Goal: Transaction & Acquisition: Purchase product/service

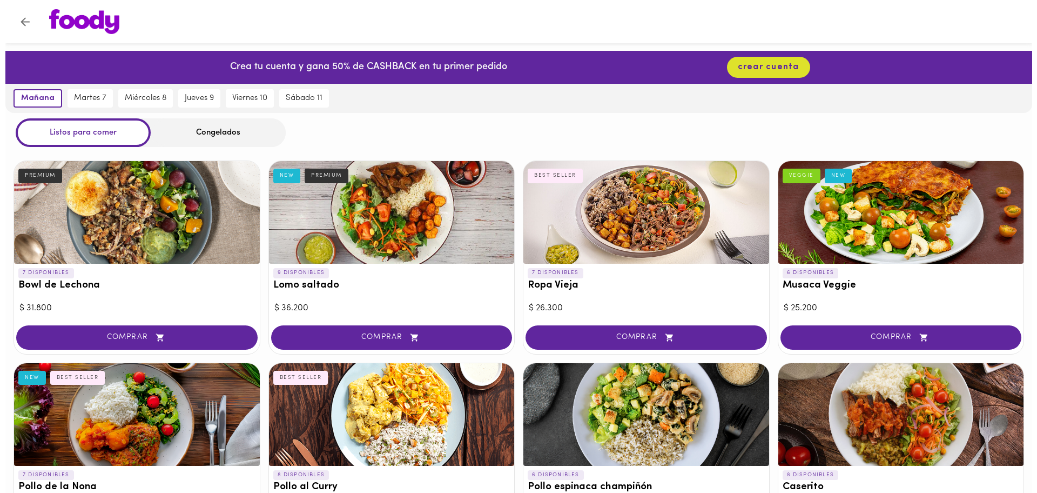
scroll to position [473, 0]
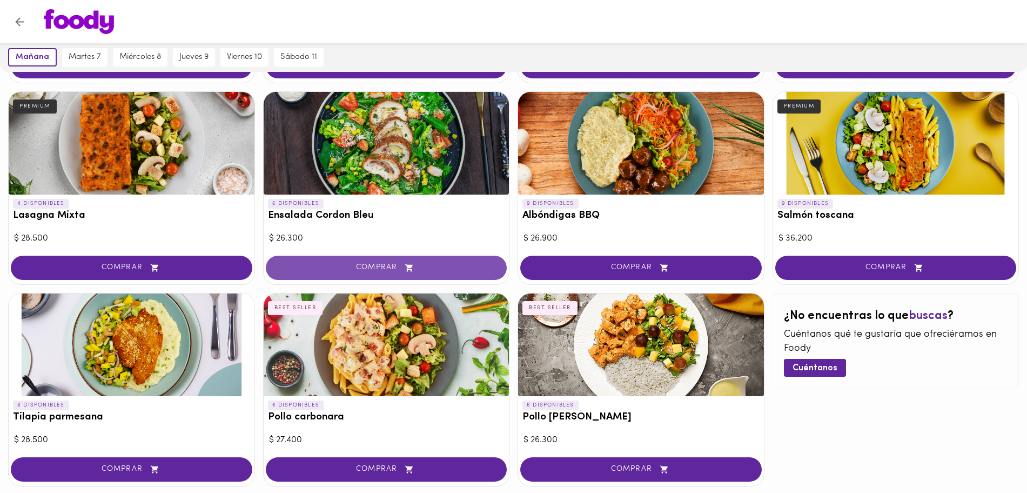
click at [365, 272] on button "COMPRAR" at bounding box center [387, 268] width 242 height 24
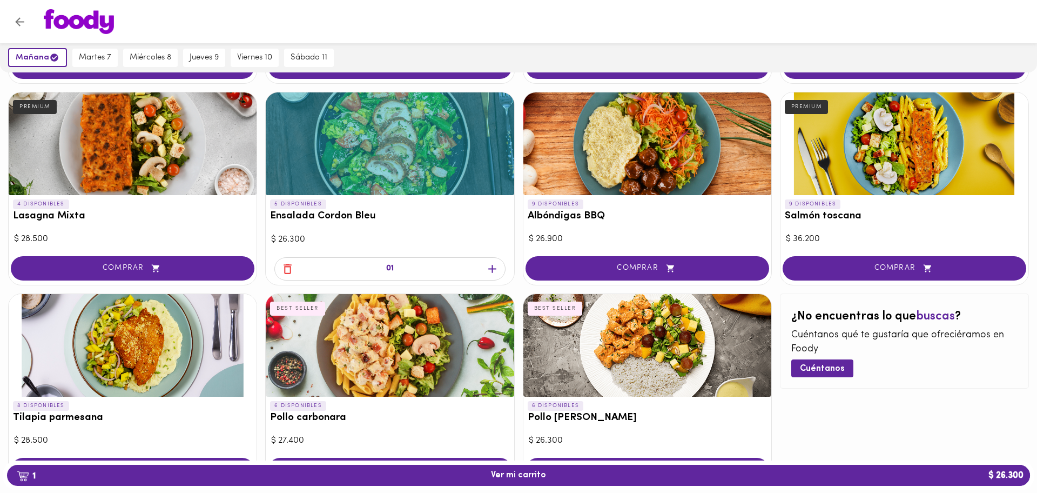
scroll to position [473, 0]
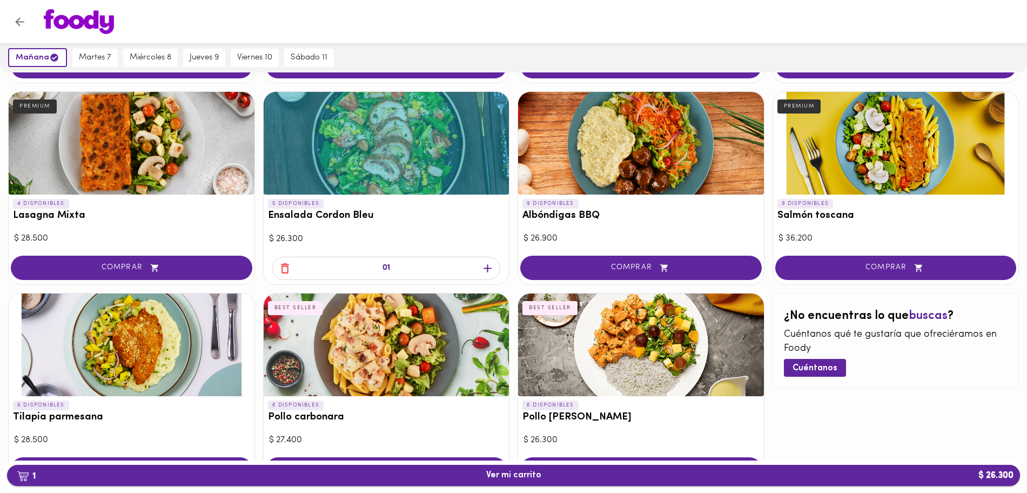
click at [493, 477] on span "1 Ver mi carrito $ 26.300" at bounding box center [513, 475] width 55 height 10
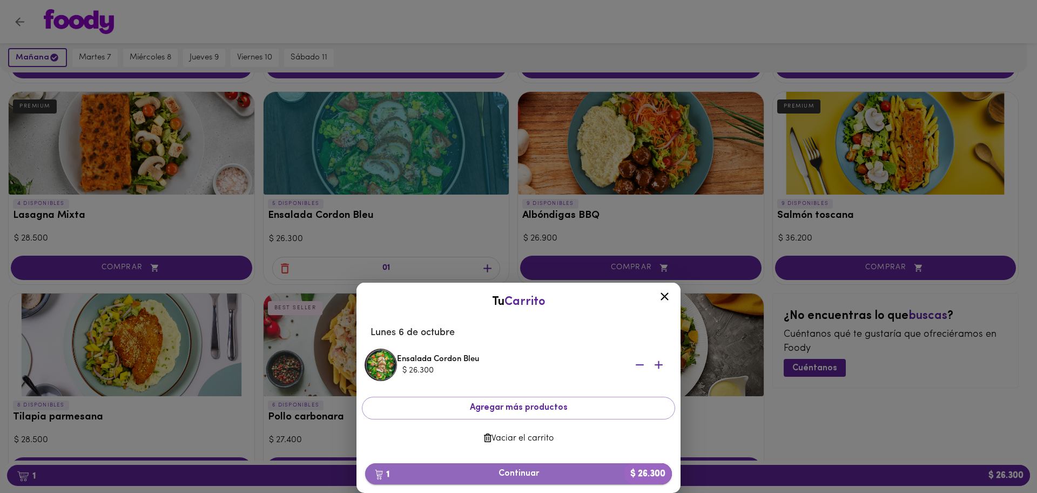
click at [528, 482] on button "1 Continuar $ 26.300" at bounding box center [518, 473] width 307 height 21
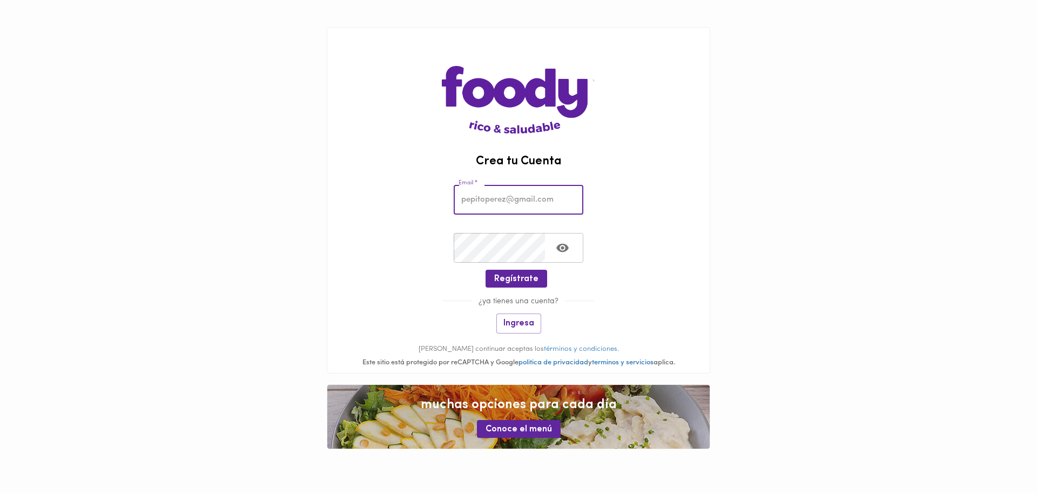
click at [513, 202] on input "email" at bounding box center [519, 200] width 130 height 30
type input "jefferson.lopez01@uptc.edu.co"
click at [519, 284] on span "Regístrate" at bounding box center [516, 279] width 44 height 10
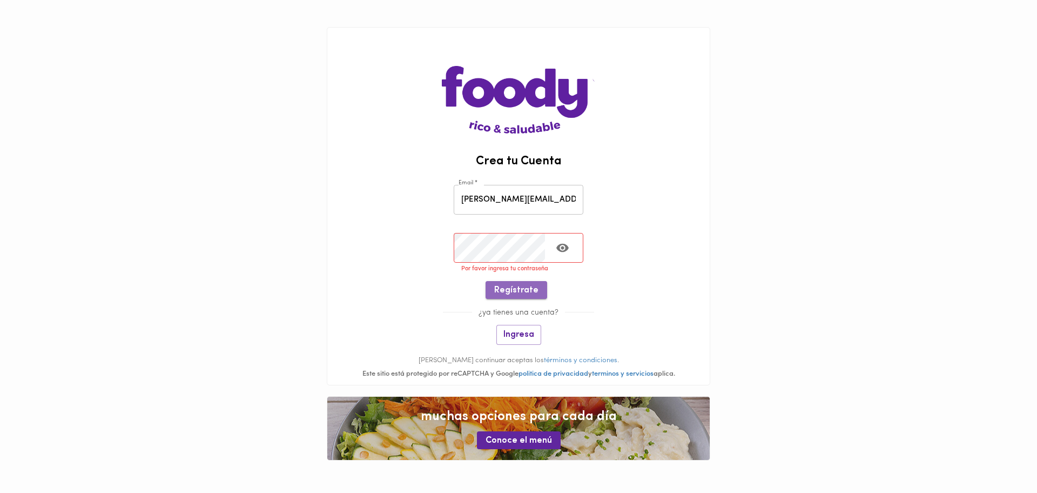
click at [531, 295] on span "Regístrate" at bounding box center [516, 290] width 44 height 10
click at [519, 285] on span "Regístrate" at bounding box center [516, 290] width 44 height 10
click at [569, 196] on input "jefferson.lopez01@uptc.edu.co" at bounding box center [519, 200] width 130 height 30
drag, startPoint x: 579, startPoint y: 205, endPoint x: 350, endPoint y: 231, distance: 230.5
click at [350, 231] on div "Email * jefferson.lopez01@uptc.edu.co Email * Crear Contraseña * Crear Contrase…" at bounding box center [518, 227] width 383 height 108
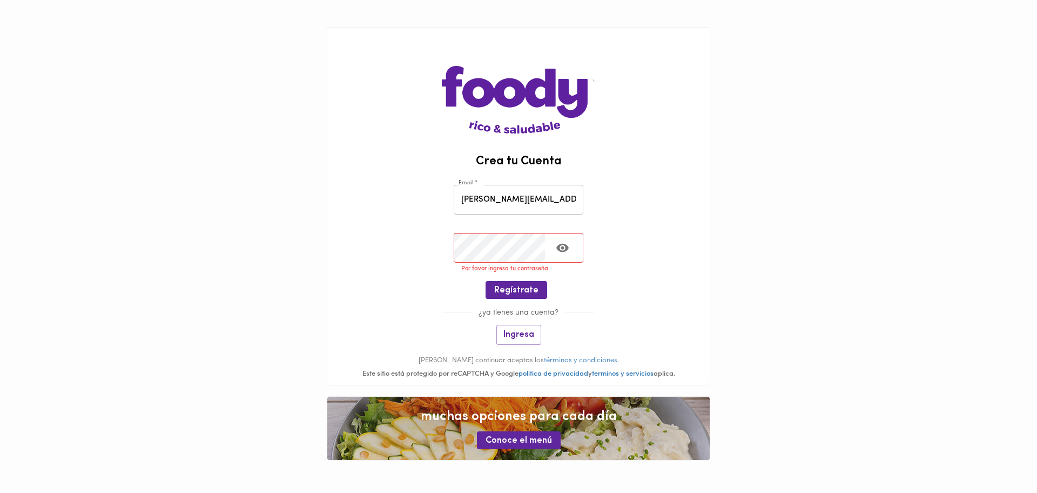
click at [499, 313] on span "¿ya tienes una cuenta?" at bounding box center [518, 312] width 93 height 8
click at [516, 285] on span "Regístrate" at bounding box center [516, 290] width 44 height 10
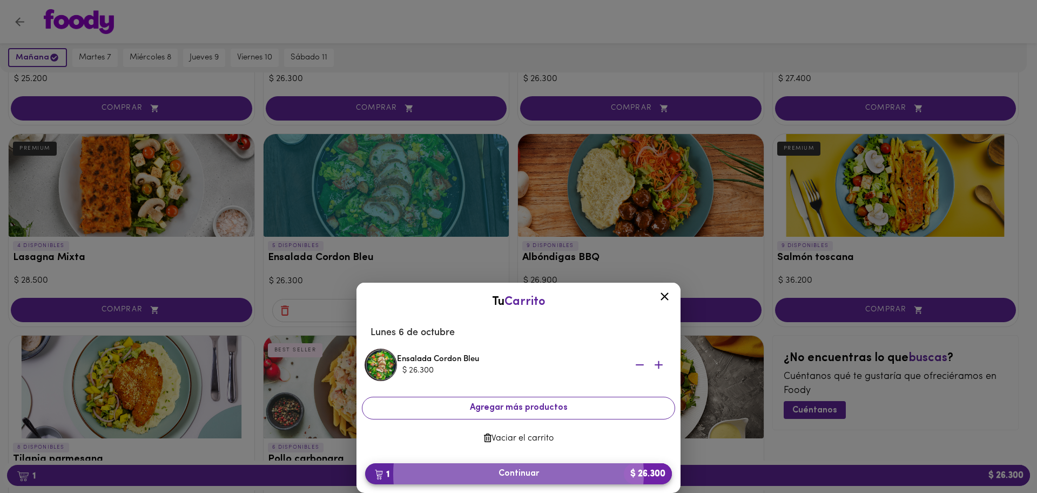
scroll to position [432, 0]
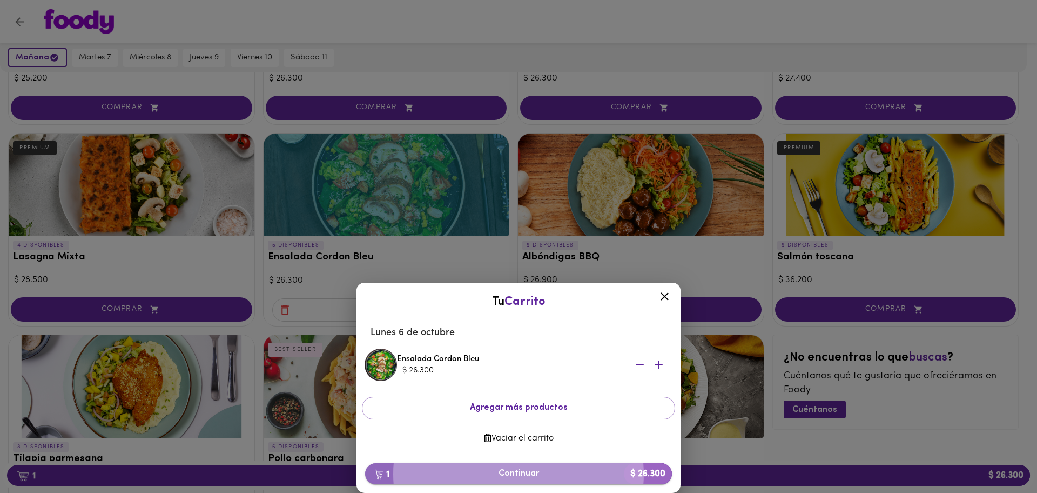
click at [562, 473] on span "1 Continuar $ 26.300" at bounding box center [519, 473] width 290 height 10
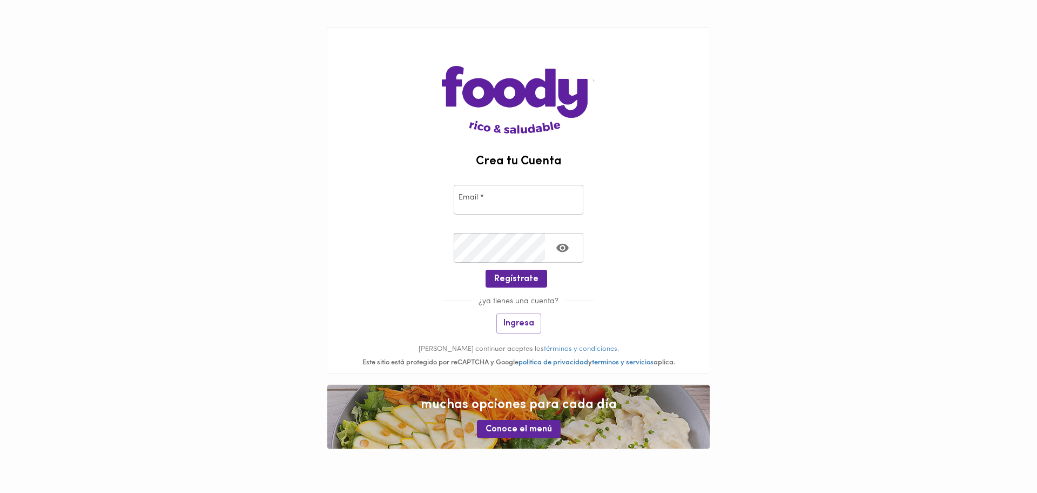
click at [500, 218] on div "Email * Email *" at bounding box center [518, 197] width 383 height 48
click at [500, 210] on input "email" at bounding box center [519, 200] width 130 height 30
type input "jefferson.lopez01@uptc.edu.co"
click at [500, 274] on span "Regístrate" at bounding box center [516, 279] width 44 height 10
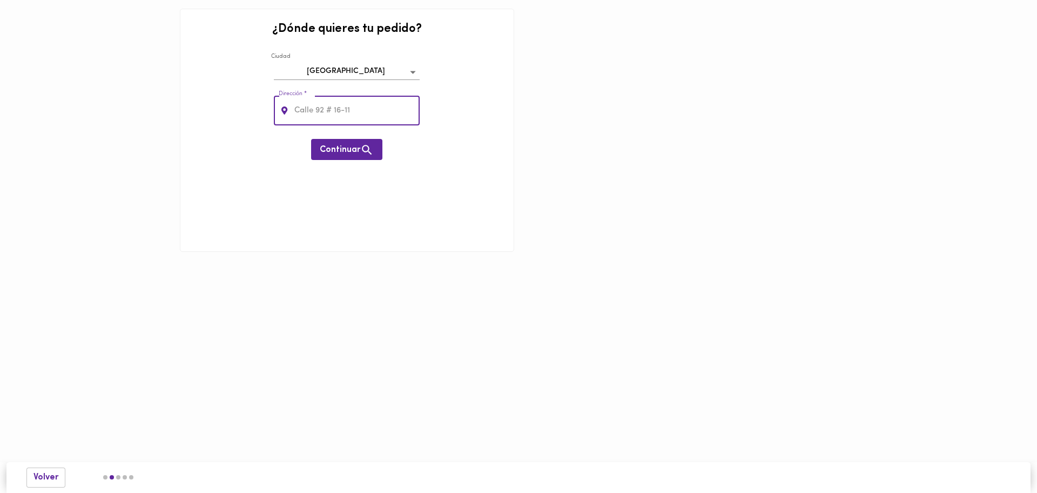
click at [375, 114] on input "text" at bounding box center [356, 111] width 128 height 30
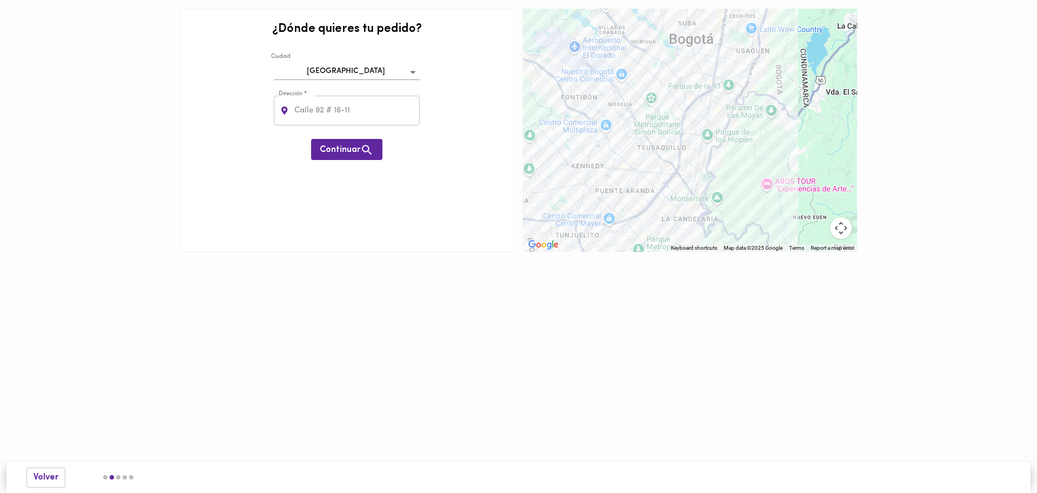
drag, startPoint x: 884, startPoint y: 130, endPoint x: 895, endPoint y: 240, distance: 110.2
click at [895, 240] on div "¿Dónde quieres tu pedido? Ciudad Bogotá bogota Dirección * Dirección * Continua…" at bounding box center [519, 130] width 1030 height 252
drag, startPoint x: 877, startPoint y: 138, endPoint x: 857, endPoint y: 238, distance: 101.9
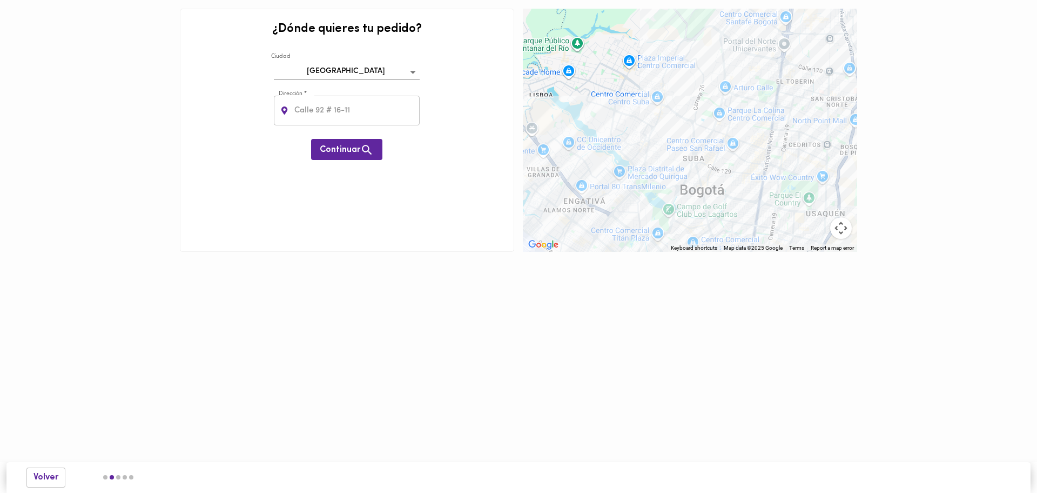
drag, startPoint x: 708, startPoint y: 58, endPoint x: 738, endPoint y: 241, distance: 185.5
click at [738, 241] on div at bounding box center [690, 130] width 334 height 243
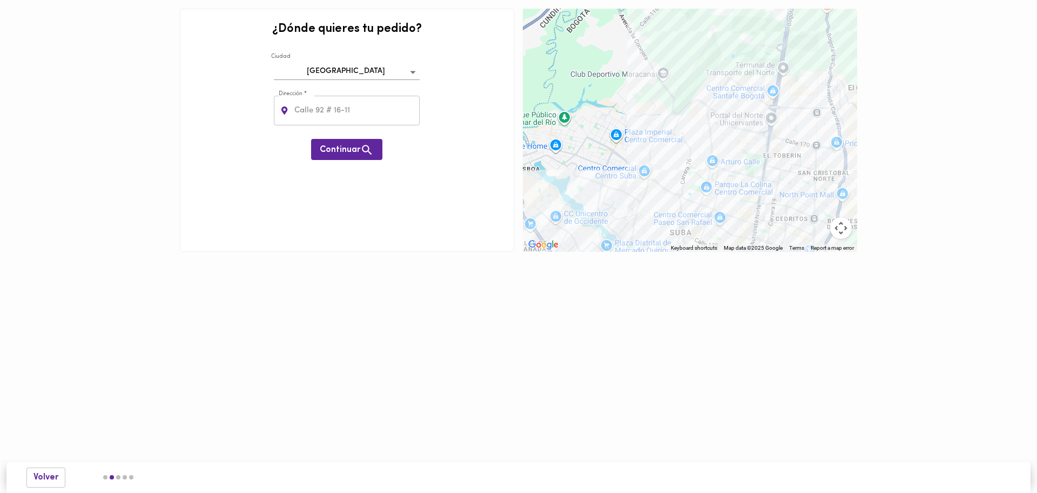
drag, startPoint x: 741, startPoint y: 122, endPoint x: 715, endPoint y: 183, distance: 66.8
click at [715, 183] on div at bounding box center [690, 130] width 334 height 243
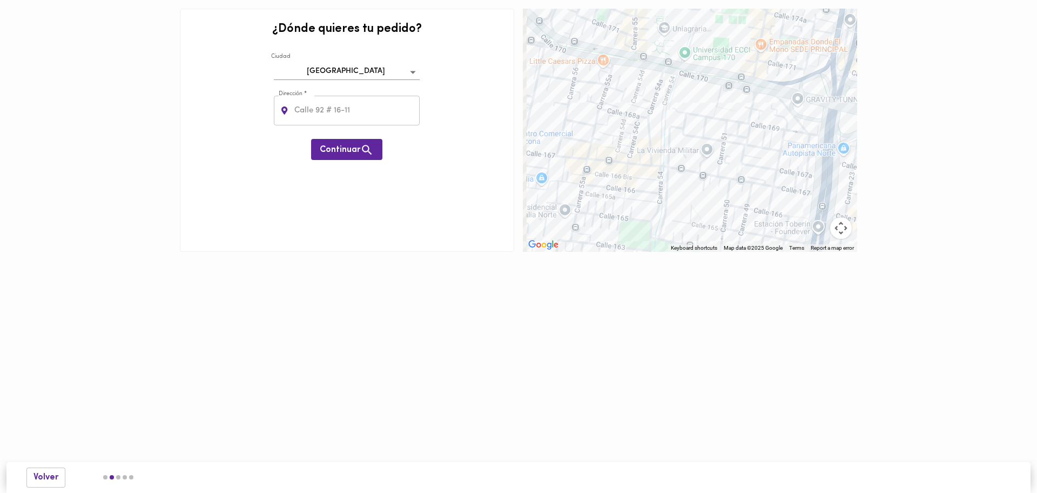
drag, startPoint x: 703, startPoint y: 119, endPoint x: 749, endPoint y: 139, distance: 50.8
click at [749, 139] on div at bounding box center [690, 130] width 334 height 243
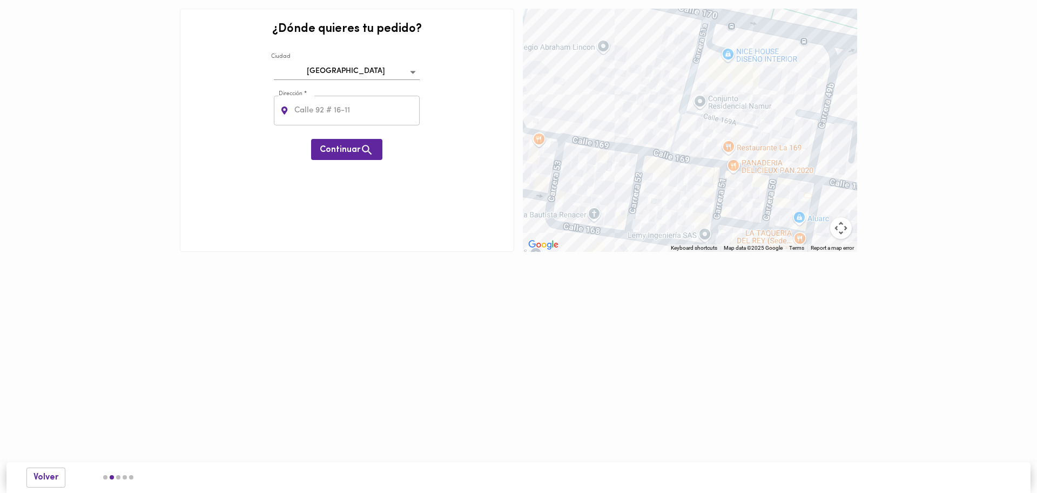
drag, startPoint x: 776, startPoint y: 155, endPoint x: 850, endPoint y: 151, distance: 73.6
click at [850, 151] on div at bounding box center [690, 130] width 334 height 243
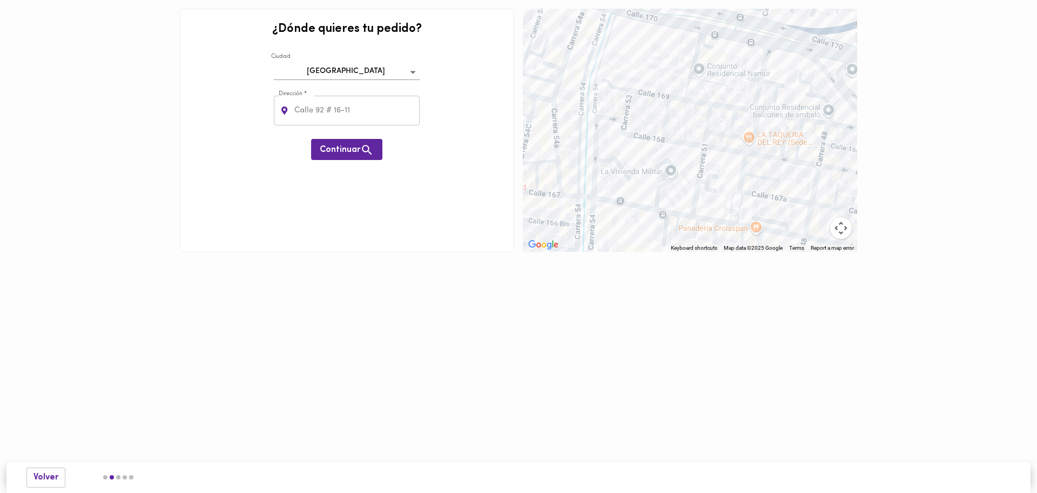
drag, startPoint x: 738, startPoint y: 117, endPoint x: 645, endPoint y: 80, distance: 100.4
click at [645, 80] on div at bounding box center [690, 130] width 334 height 243
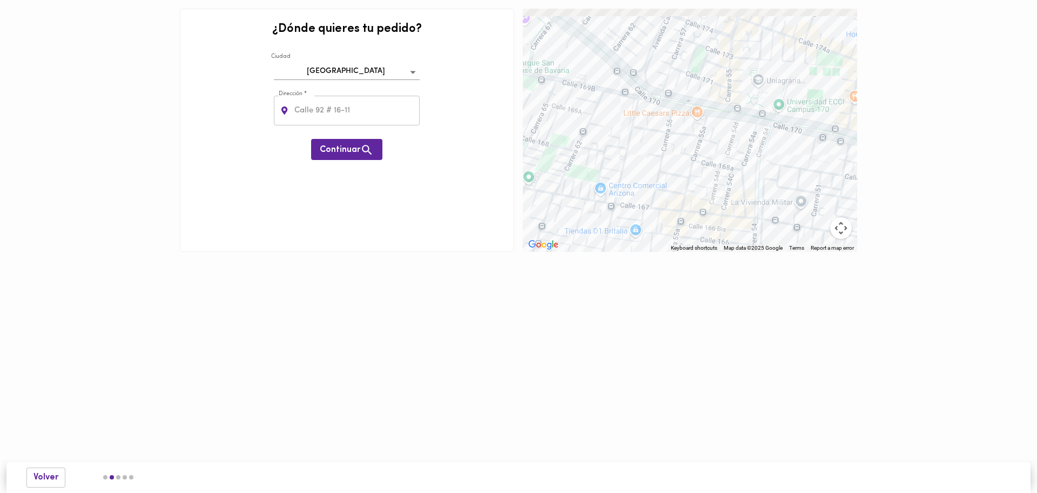
drag, startPoint x: 668, startPoint y: 101, endPoint x: 789, endPoint y: 187, distance: 148.4
click at [789, 187] on div at bounding box center [690, 130] width 334 height 243
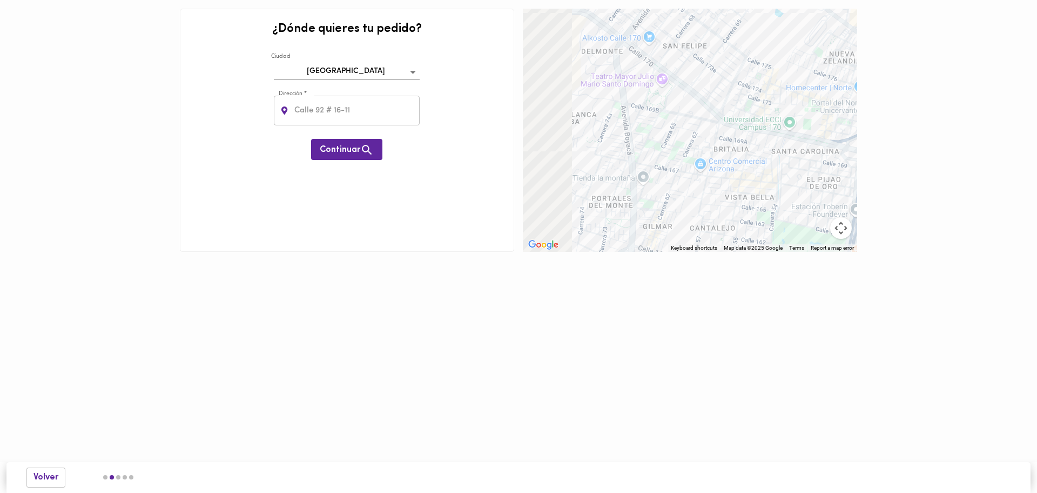
drag, startPoint x: 673, startPoint y: 153, endPoint x: 736, endPoint y: 153, distance: 63.2
click at [736, 153] on div at bounding box center [690, 130] width 334 height 243
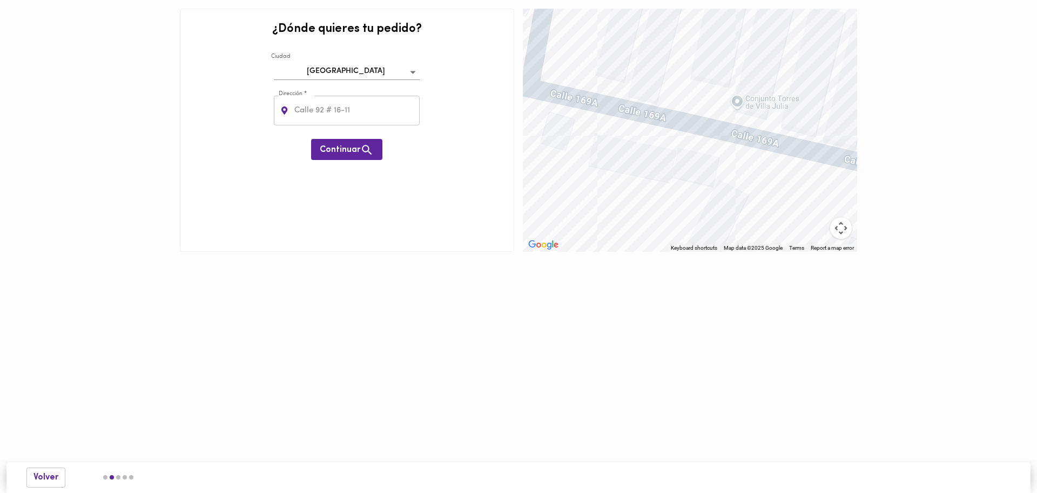
drag, startPoint x: 716, startPoint y: 132, endPoint x: 625, endPoint y: 95, distance: 98.8
click at [625, 95] on div at bounding box center [690, 130] width 334 height 243
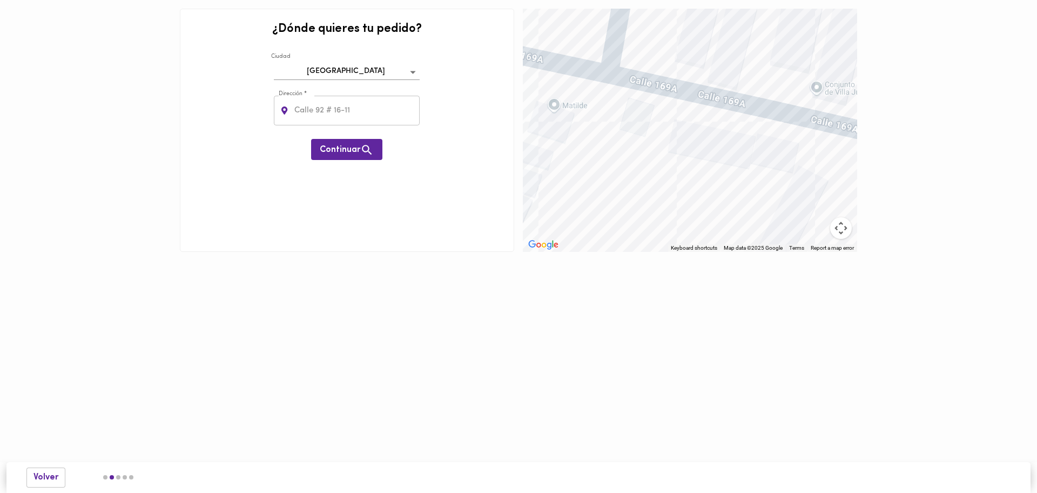
drag, startPoint x: 686, startPoint y: 127, endPoint x: 752, endPoint y: 108, distance: 68.7
click at [752, 108] on div at bounding box center [690, 130] width 334 height 243
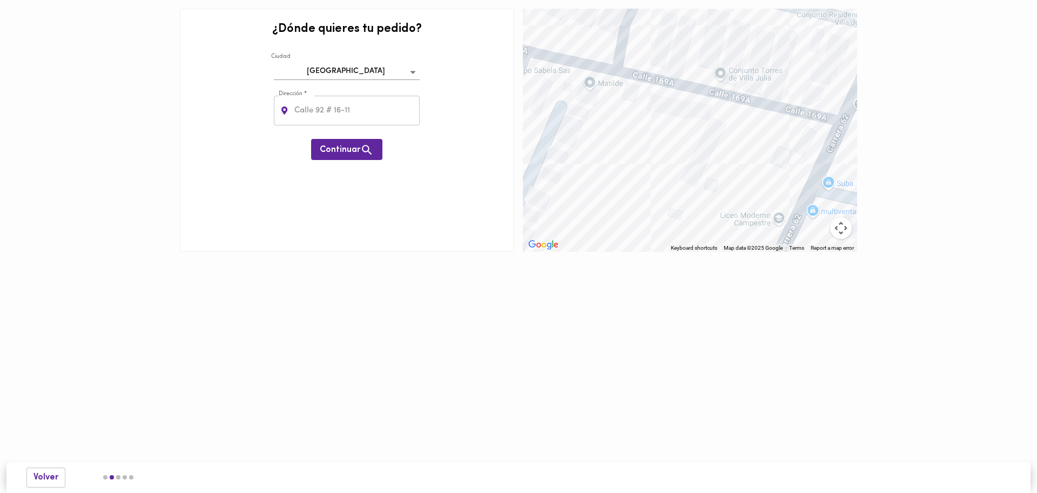
drag, startPoint x: 752, startPoint y: 107, endPoint x: 683, endPoint y: 86, distance: 71.3
click at [683, 86] on div at bounding box center [690, 130] width 334 height 243
drag, startPoint x: 783, startPoint y: 104, endPoint x: 767, endPoint y: 100, distance: 16.1
click at [767, 100] on div at bounding box center [690, 130] width 334 height 243
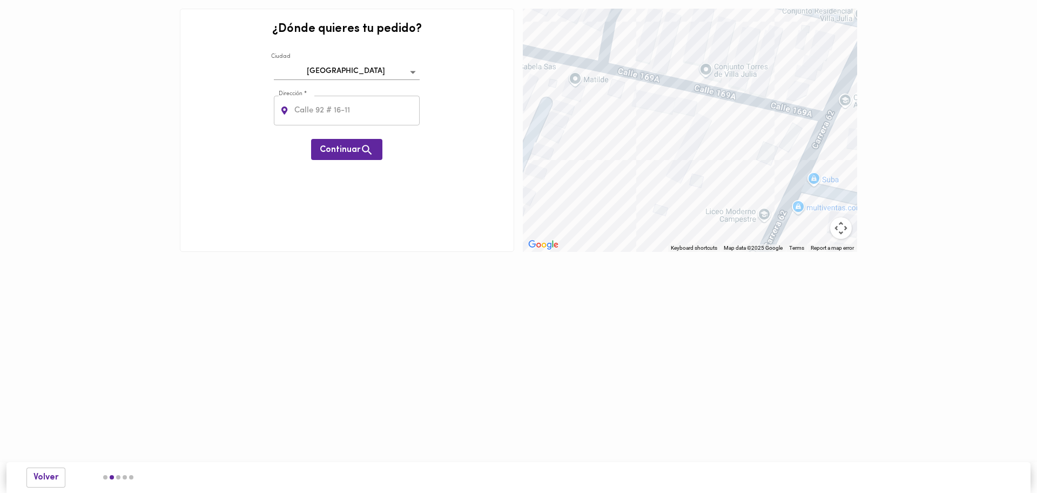
click at [746, 99] on div at bounding box center [690, 130] width 334 height 243
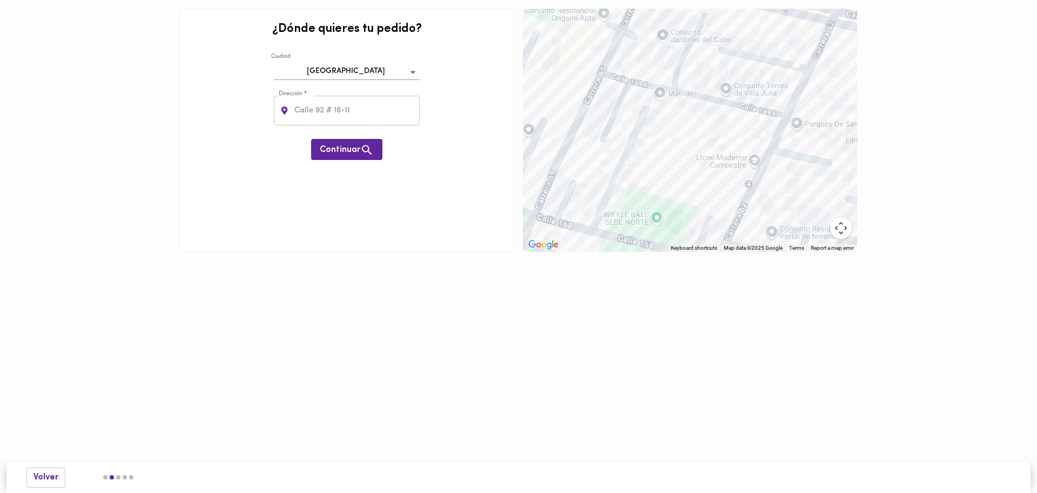
click at [291, 105] on div "Dirección *" at bounding box center [347, 111] width 146 height 30
type input "CALLE 169a #56-15"
click at [345, 149] on span "Continuar" at bounding box center [347, 150] width 54 height 14
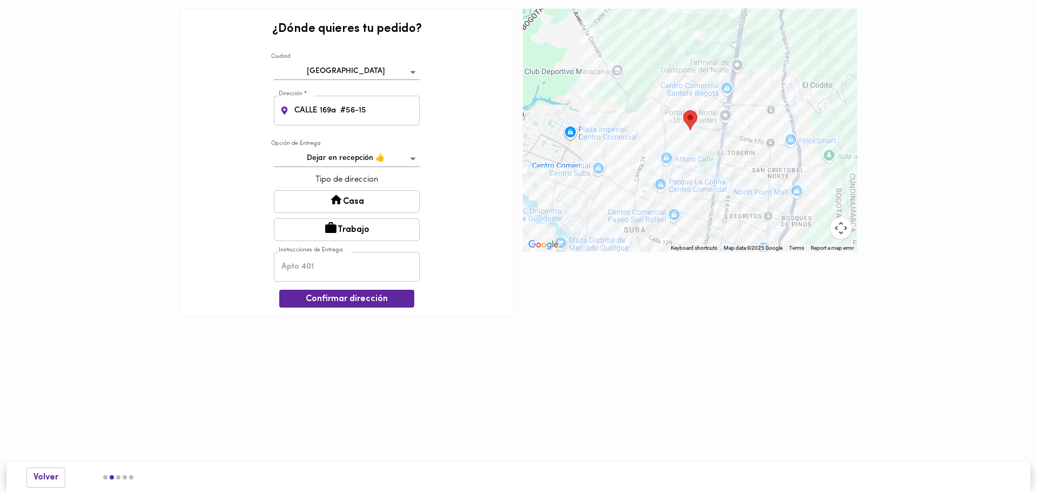
click at [387, 206] on button "Casa" at bounding box center [347, 201] width 146 height 23
click at [358, 257] on input "text" at bounding box center [347, 268] width 146 height 30
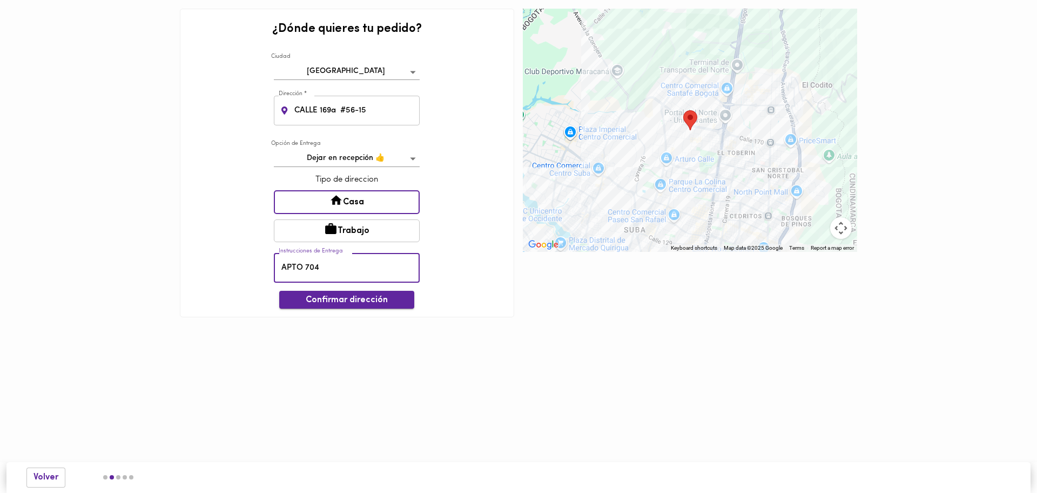
type input "APTO 704"
click at [375, 297] on span "Confirmar dirección" at bounding box center [347, 300] width 118 height 10
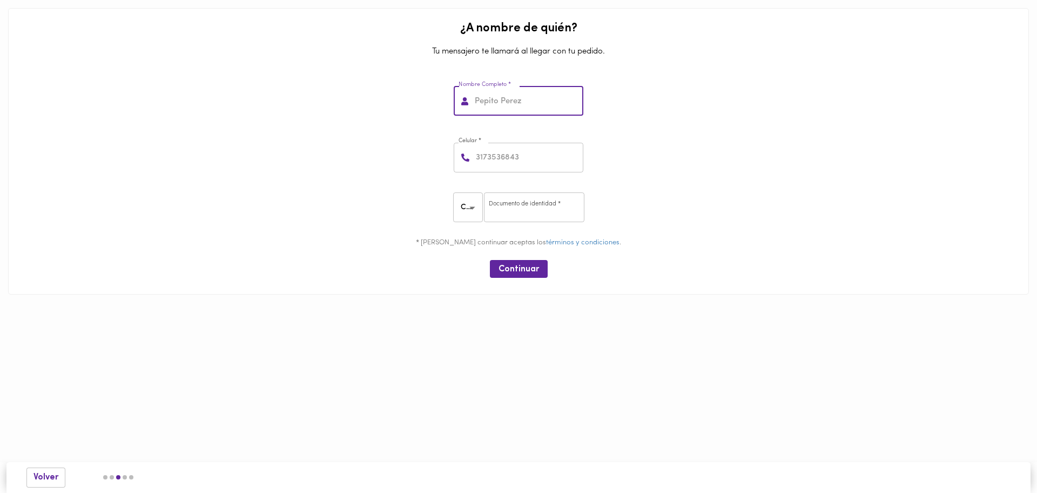
click at [511, 110] on input "text" at bounding box center [528, 101] width 111 height 30
type input "JEFFERSON CAMILO LOPEZ BRICEÑO"
click at [495, 161] on input "number" at bounding box center [529, 158] width 110 height 30
type input "3118099052"
click at [553, 217] on input "number" at bounding box center [534, 207] width 100 height 30
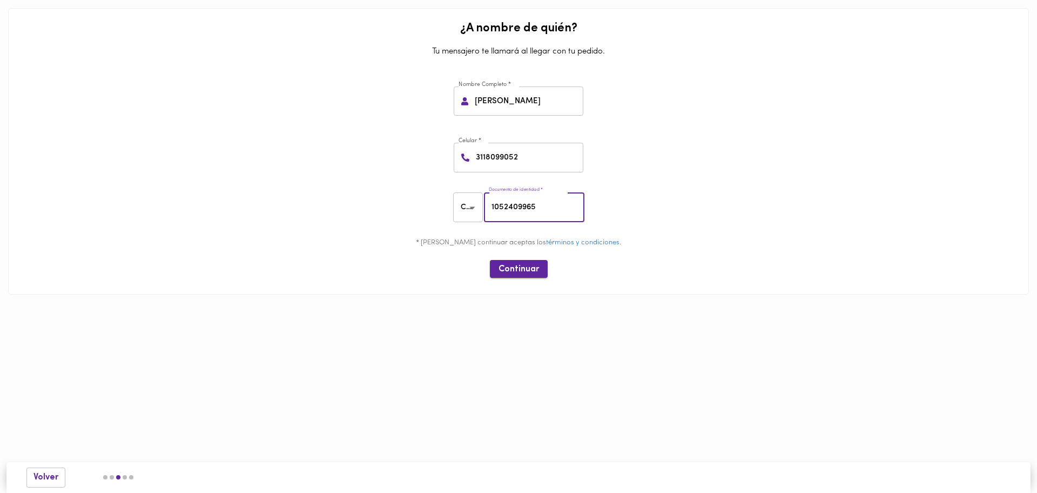
type input "1052409965"
click at [528, 277] on button "Continuar" at bounding box center [519, 269] width 58 height 18
click at [535, 264] on span "Continuar" at bounding box center [519, 269] width 41 height 10
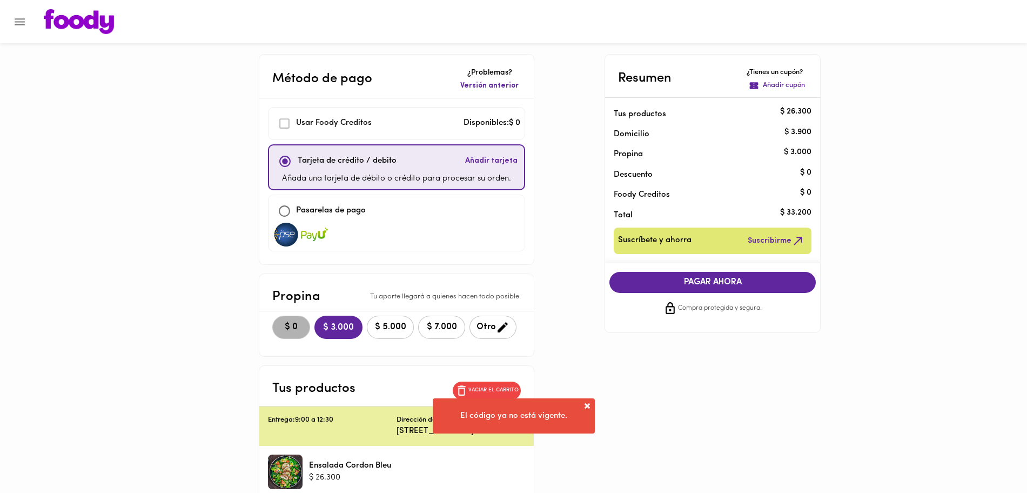
click at [300, 334] on button "$ 0" at bounding box center [291, 327] width 38 height 23
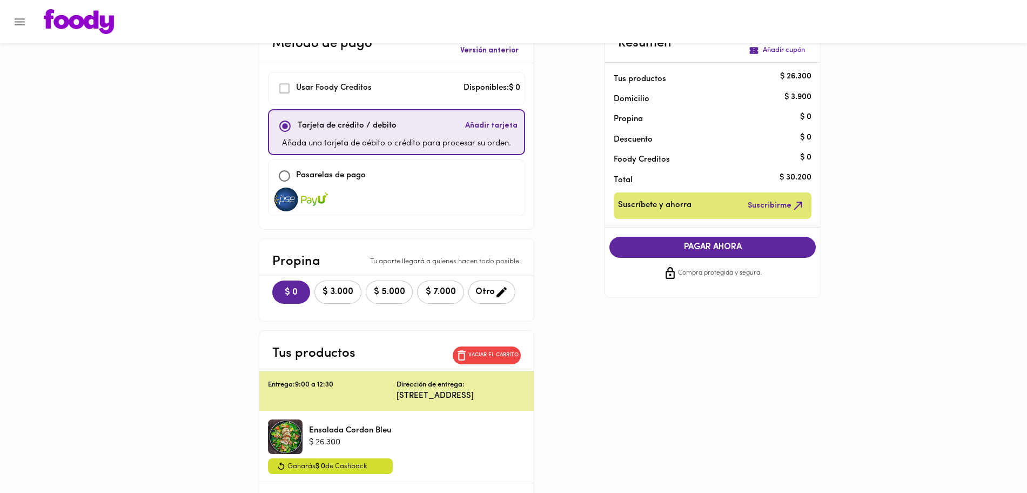
scroll to position [93, 0]
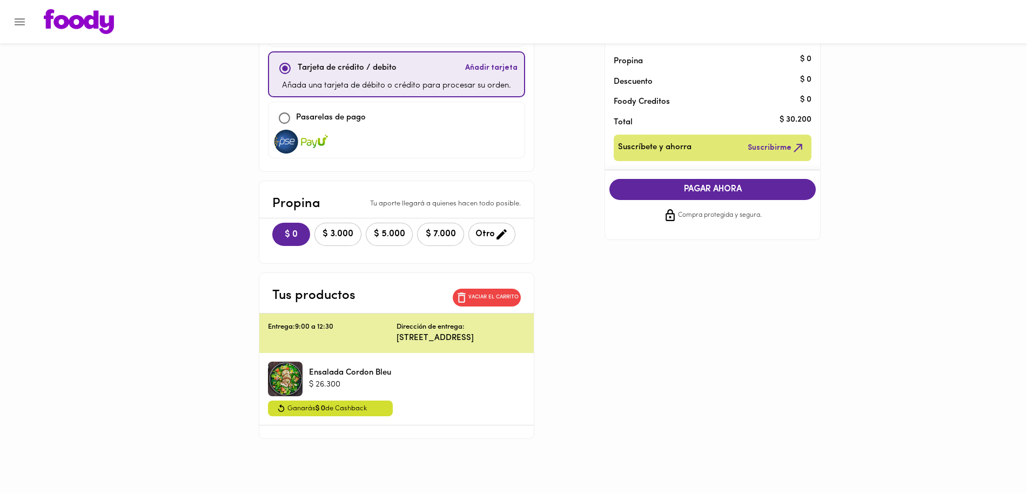
click at [286, 121] on input "checkbox" at bounding box center [284, 117] width 23 height 23
checkbox input "true"
checkbox input "false"
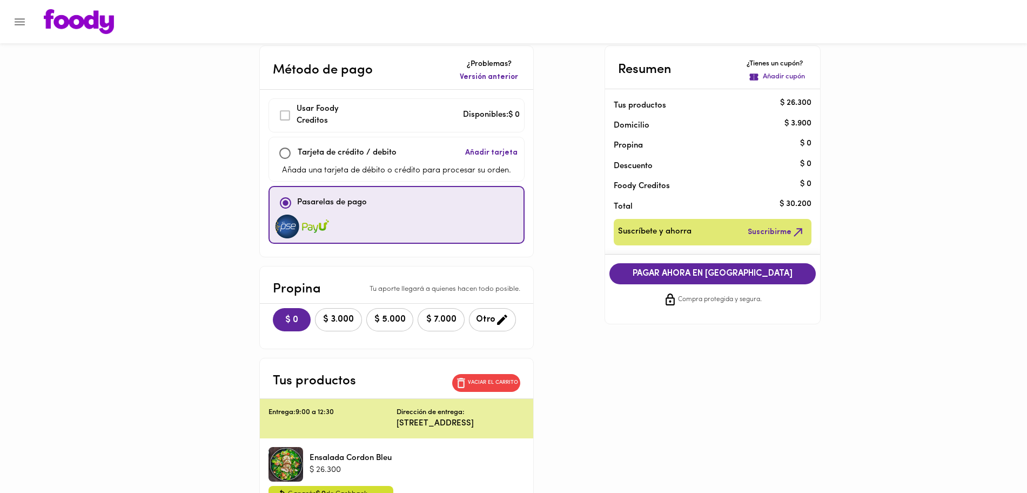
scroll to position [0, 0]
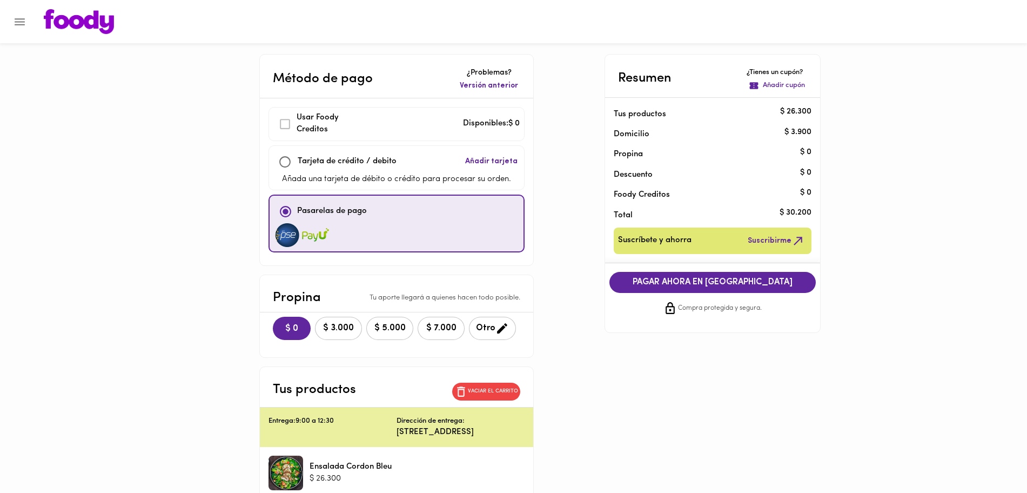
click at [742, 284] on span "PAGAR AHORA EN PASARELA" at bounding box center [712, 282] width 185 height 10
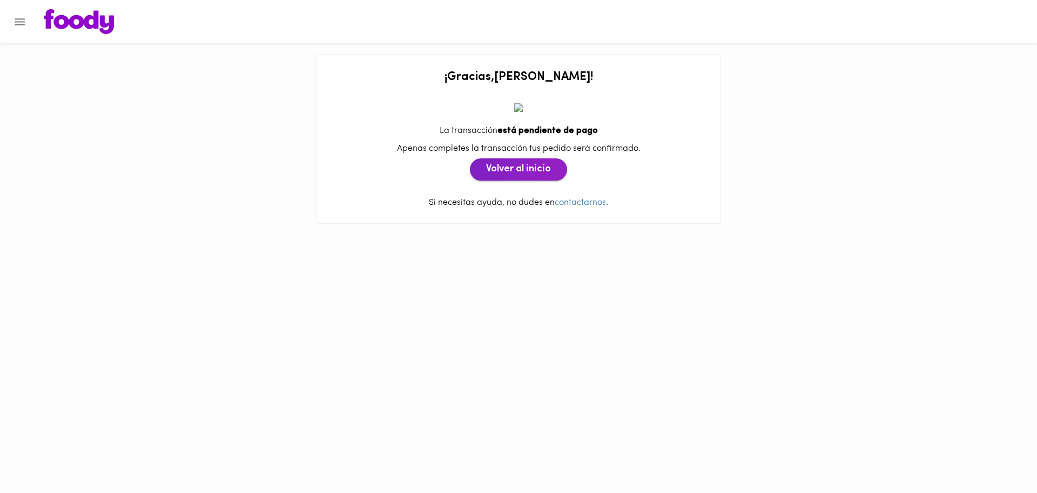
click at [514, 178] on button "Volver al inicio" at bounding box center [518, 169] width 97 height 23
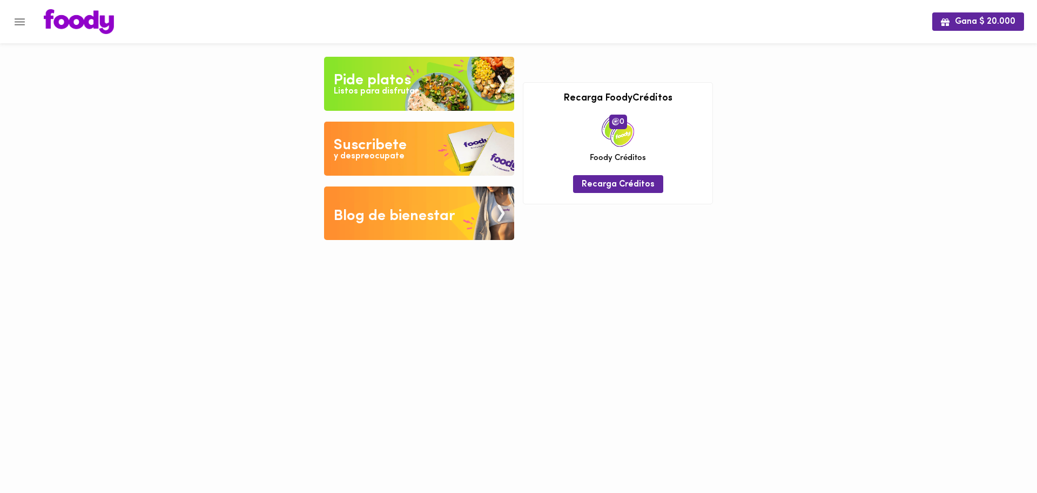
click at [444, 91] on img at bounding box center [419, 84] width 190 height 54
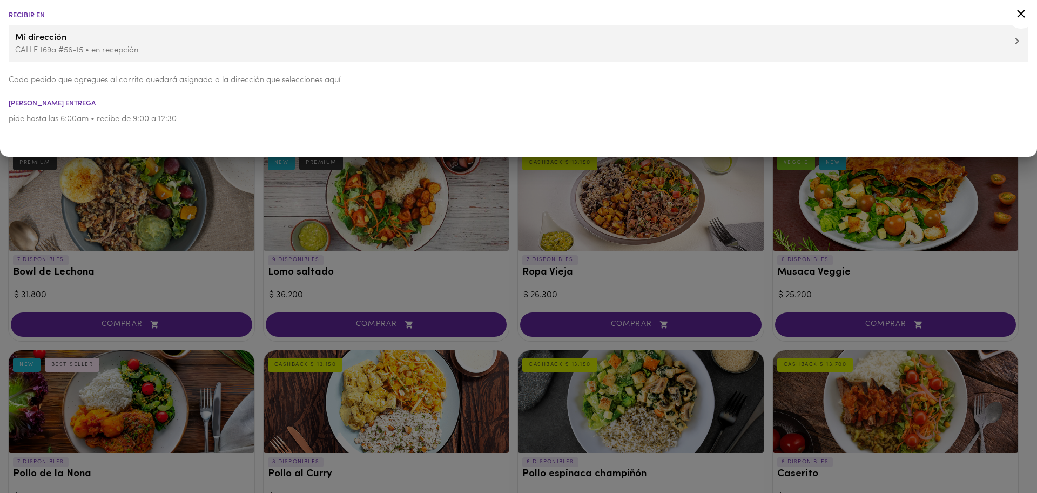
click at [1037, 270] on div at bounding box center [518, 246] width 1037 height 493
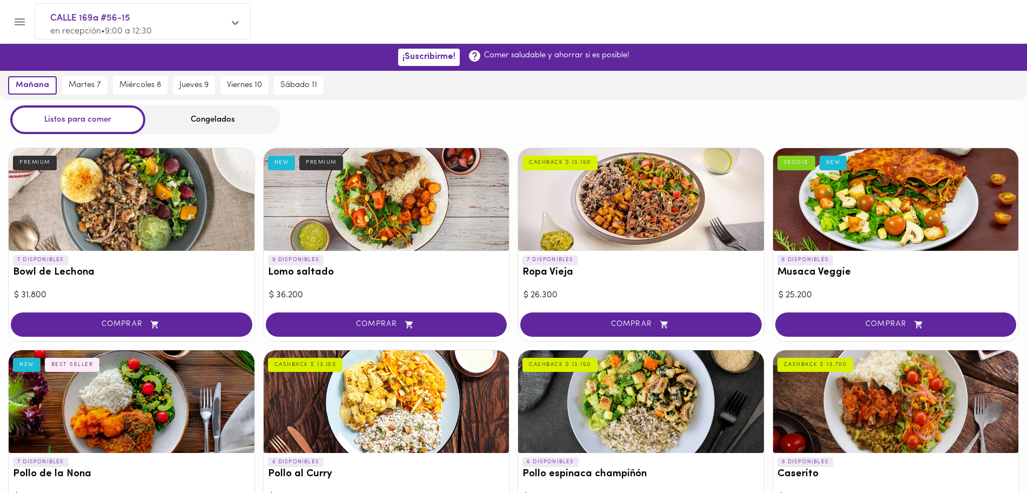
click at [96, 31] on span "en recepción • 9:00 a 12:30" at bounding box center [101, 31] width 102 height 9
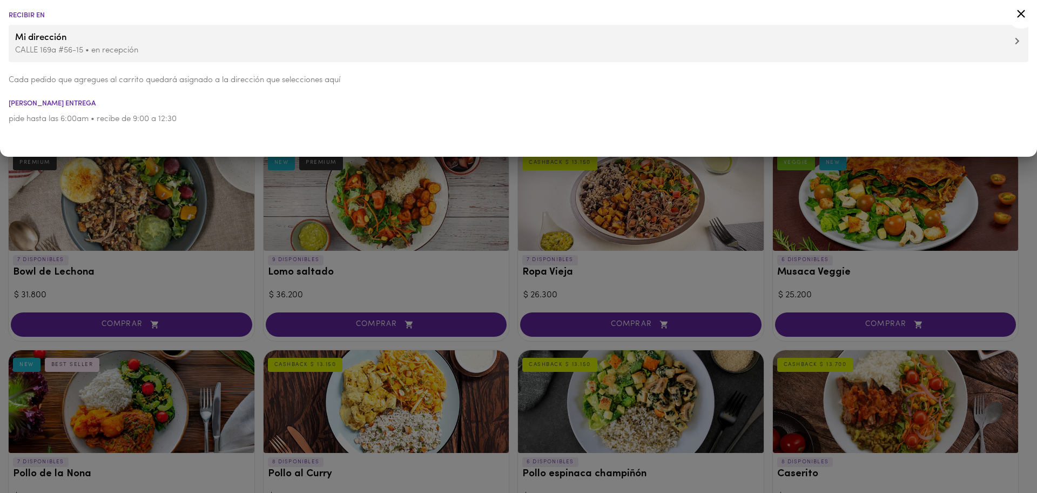
click at [1032, 327] on div at bounding box center [518, 246] width 1037 height 493
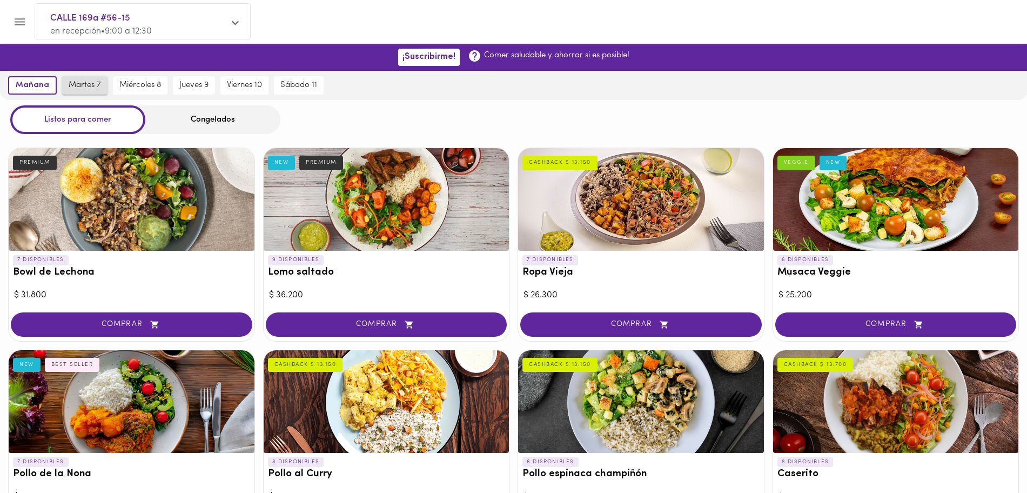
click at [85, 84] on span "martes 7" at bounding box center [85, 86] width 32 height 10
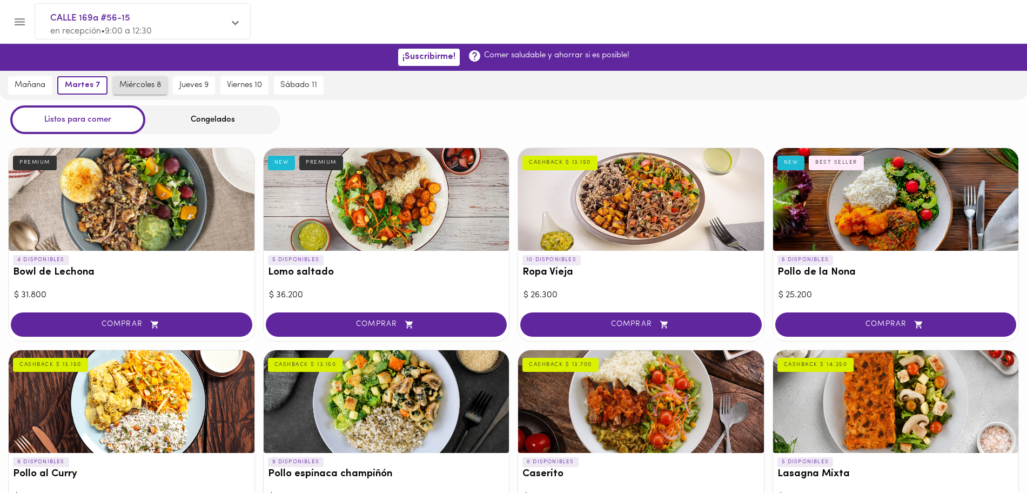
click at [125, 84] on span "miércoles 8" at bounding box center [140, 86] width 42 height 10
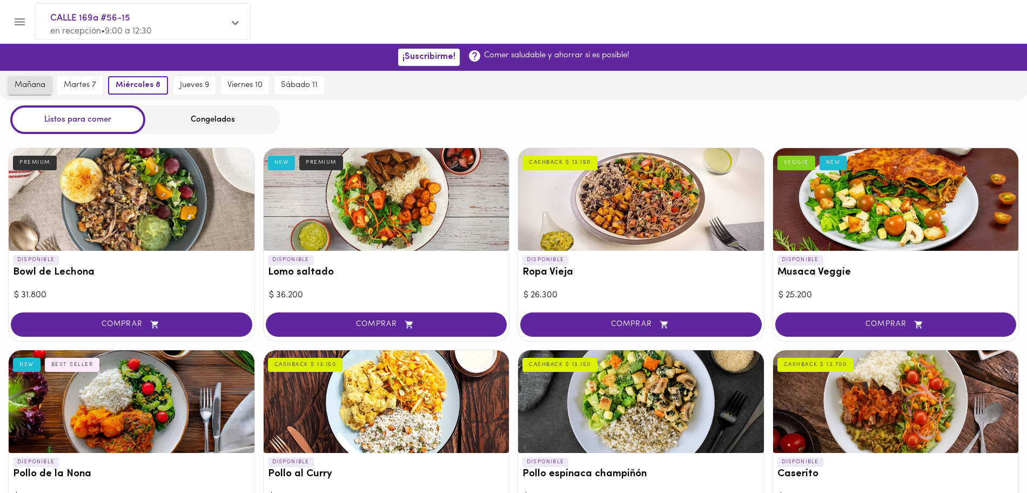
click at [31, 88] on span "mañana" at bounding box center [30, 86] width 31 height 10
click at [16, 24] on icon "Menu" at bounding box center [20, 21] width 10 height 7
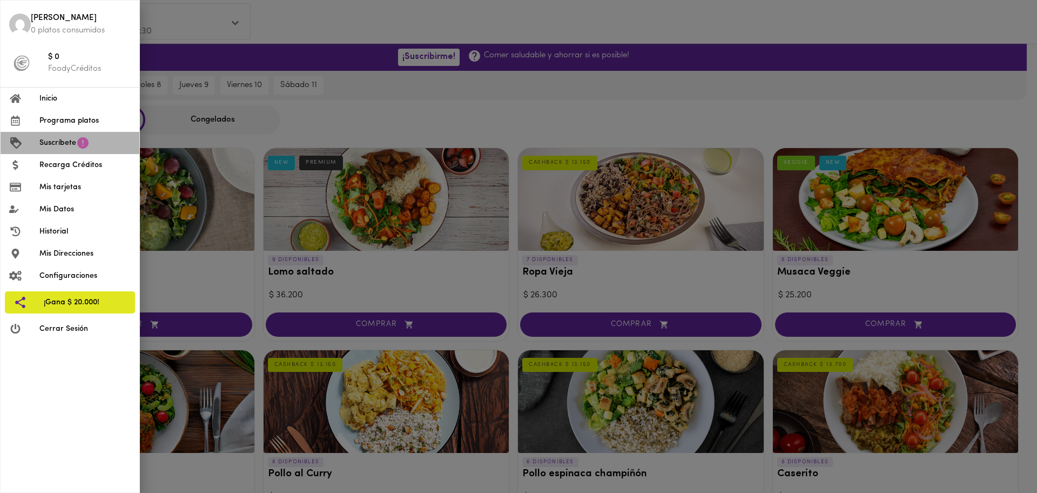
click at [85, 149] on icon at bounding box center [83, 143] width 14 height 14
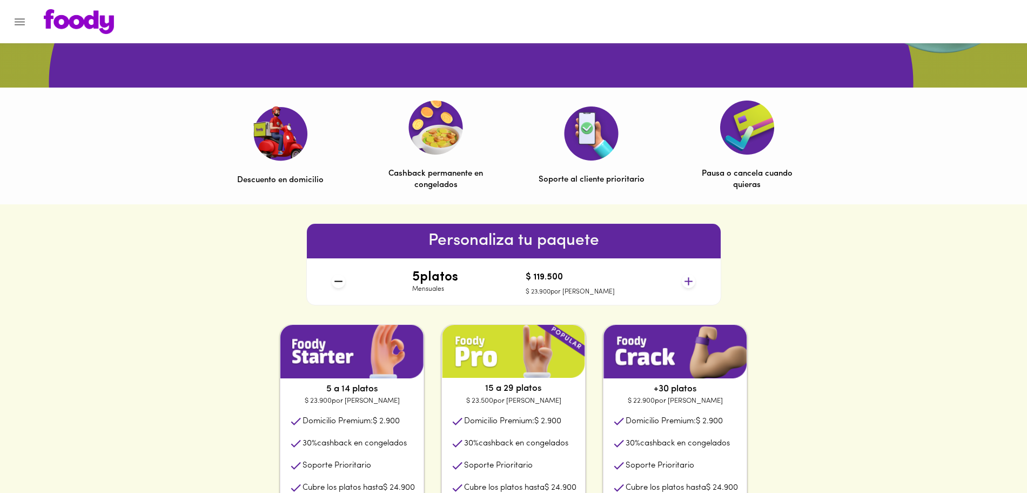
scroll to position [135, 0]
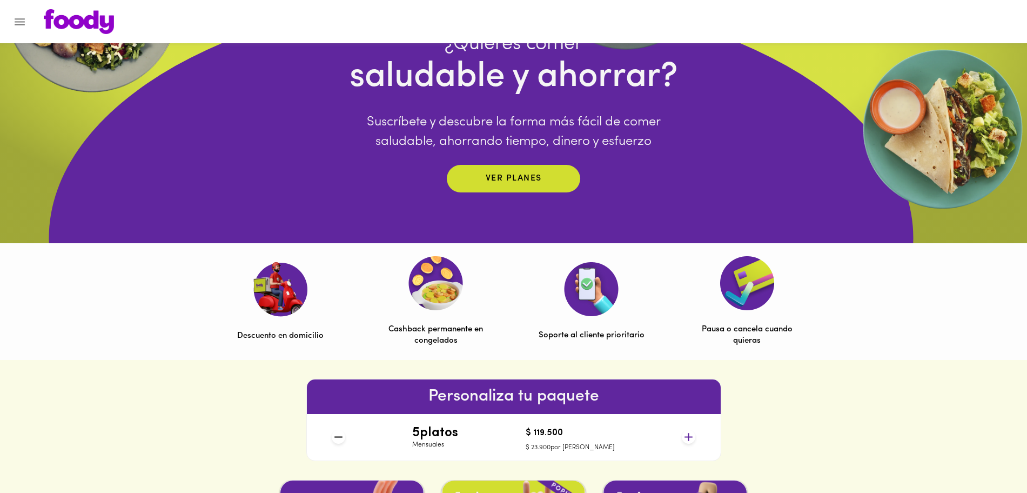
click at [285, 298] on img at bounding box center [280, 288] width 55 height 55
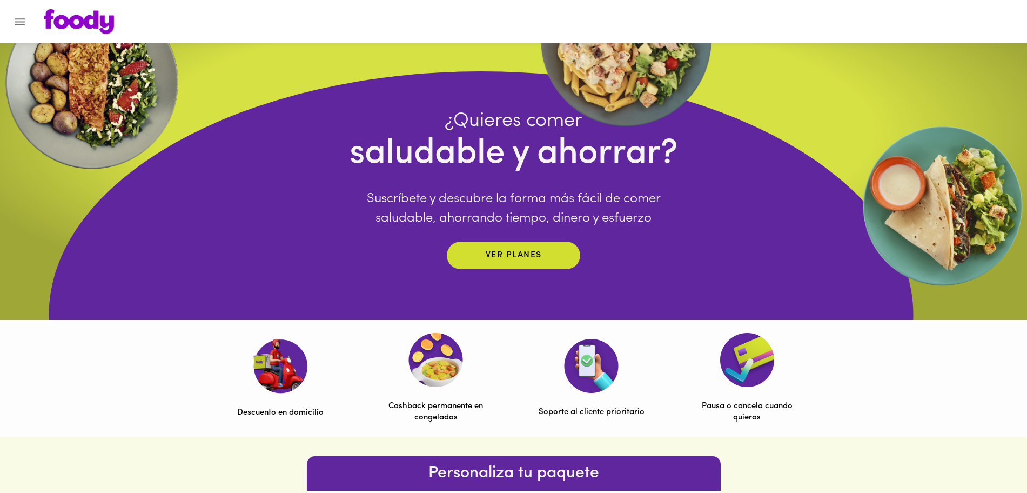
scroll to position [0, 0]
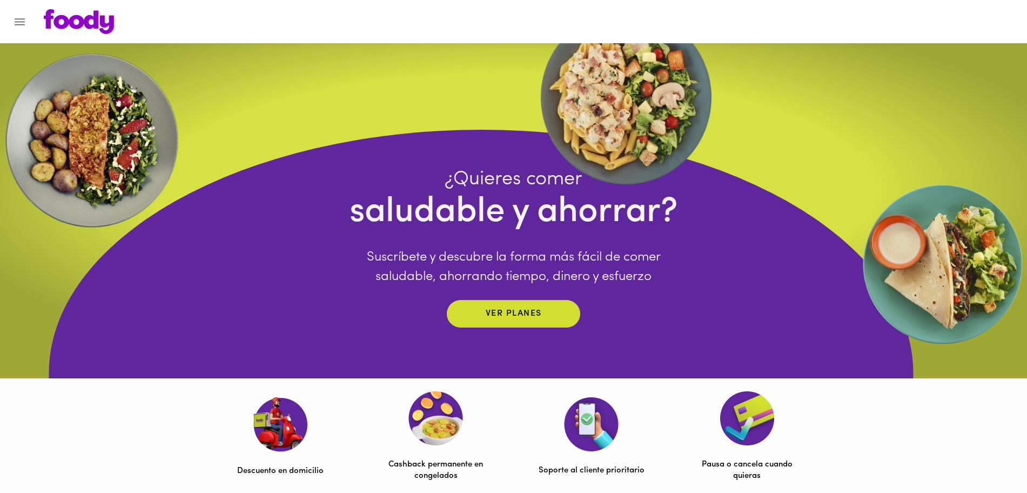
click at [10, 14] on div at bounding box center [5, 246] width 11 height 493
click at [22, 24] on icon "Menu" at bounding box center [20, 21] width 10 height 7
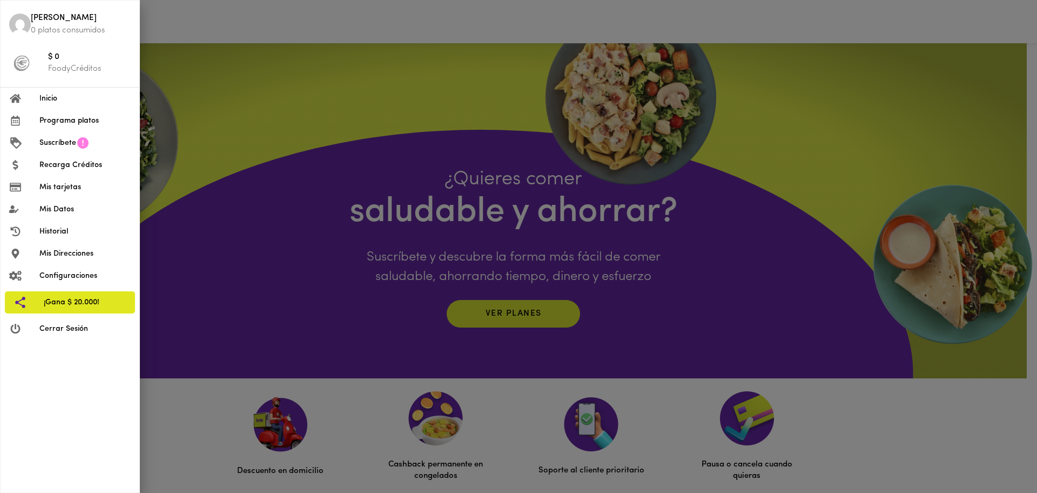
click at [53, 98] on span "Inicio" at bounding box center [84, 98] width 91 height 11
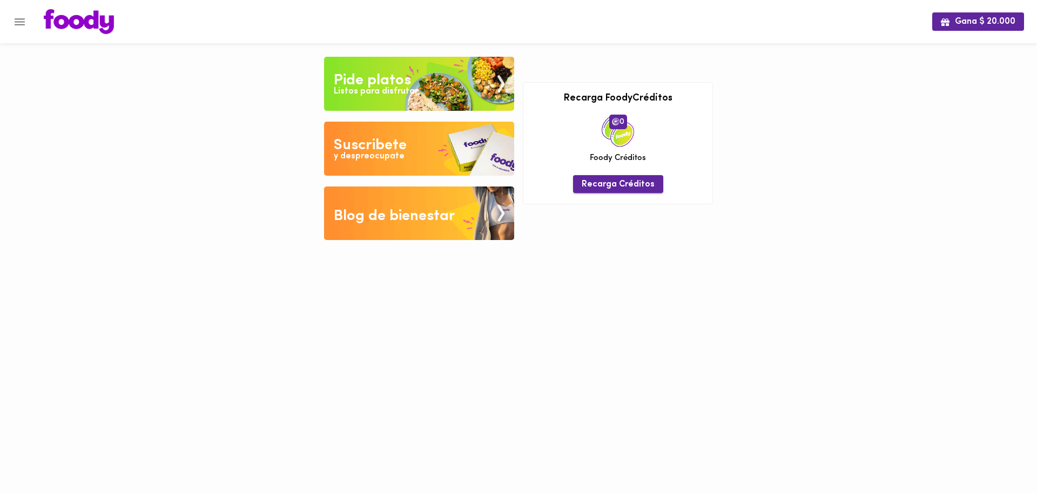
click at [588, 187] on span "Recarga Créditos" at bounding box center [618, 184] width 73 height 10
click at [64, 25] on img at bounding box center [79, 21] width 70 height 25
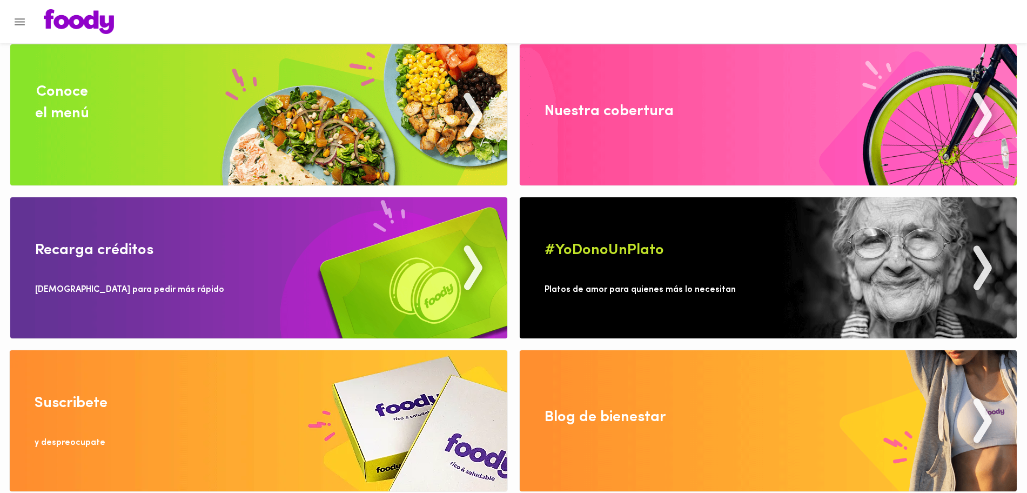
scroll to position [14, 0]
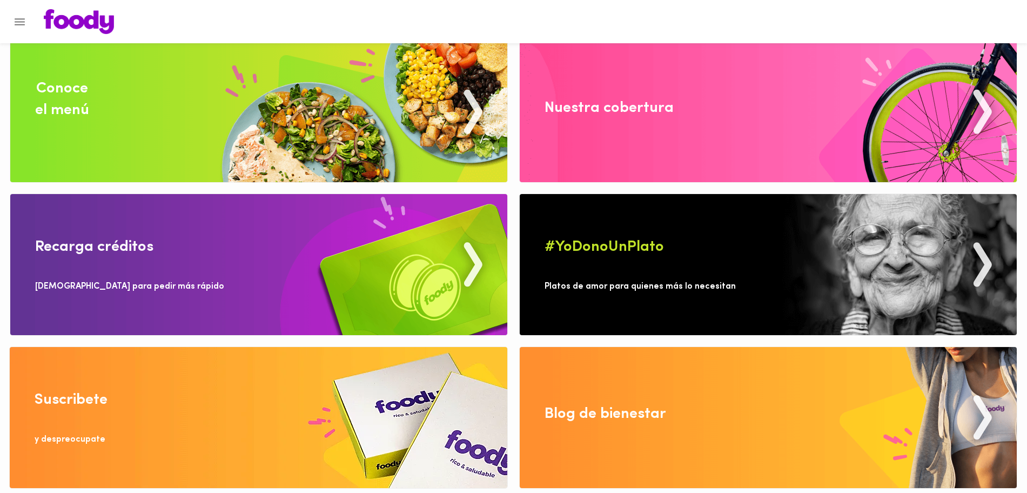
click at [306, 75] on img at bounding box center [258, 111] width 497 height 141
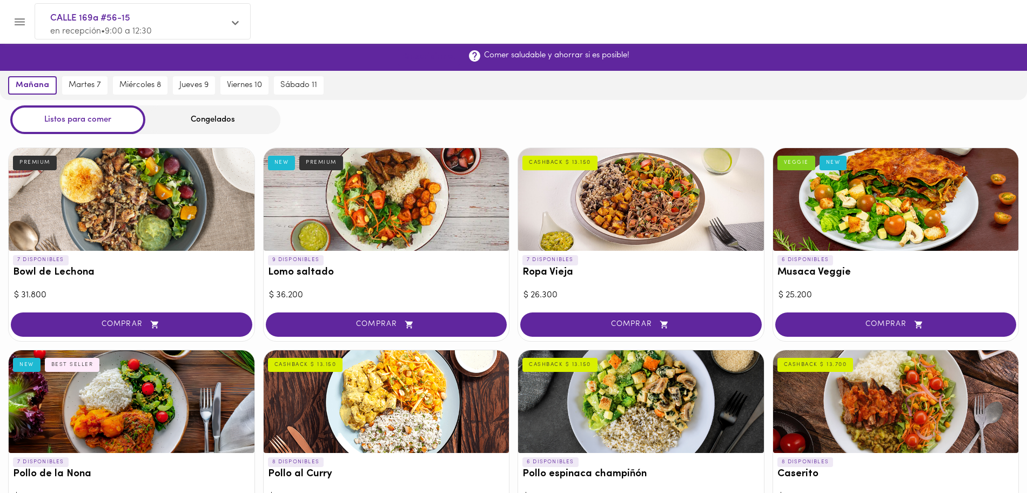
click at [412, 53] on span "¡Suscribirme!" at bounding box center [429, 57] width 53 height 10
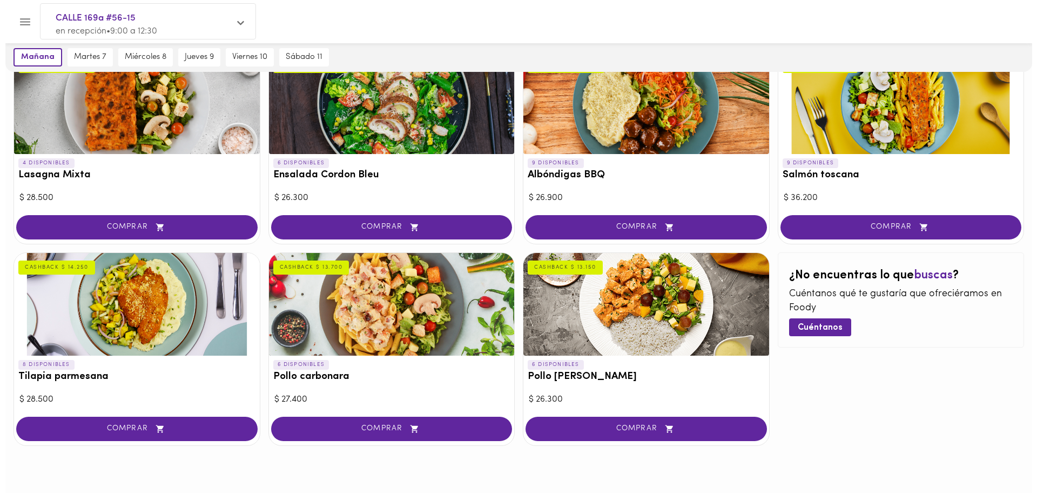
scroll to position [515, 0]
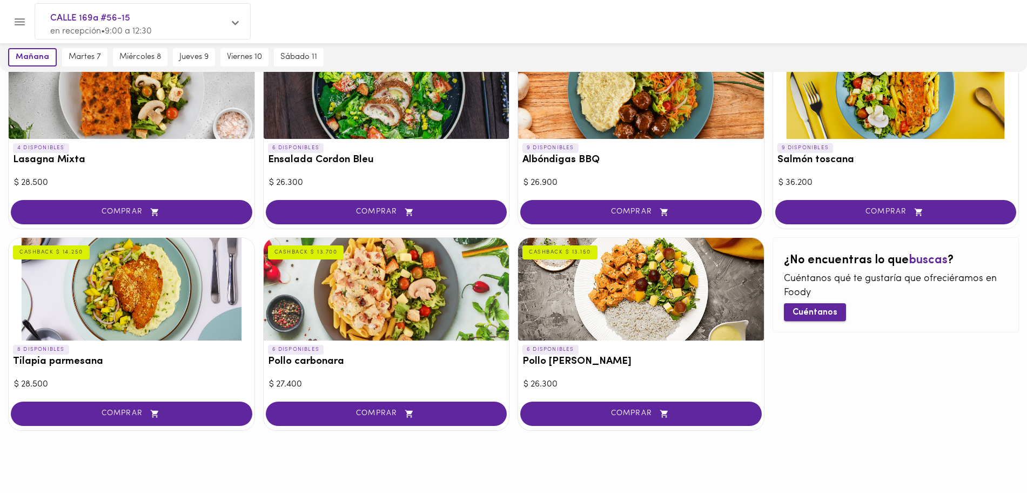
click at [833, 308] on span "Cuéntanos" at bounding box center [815, 312] width 45 height 10
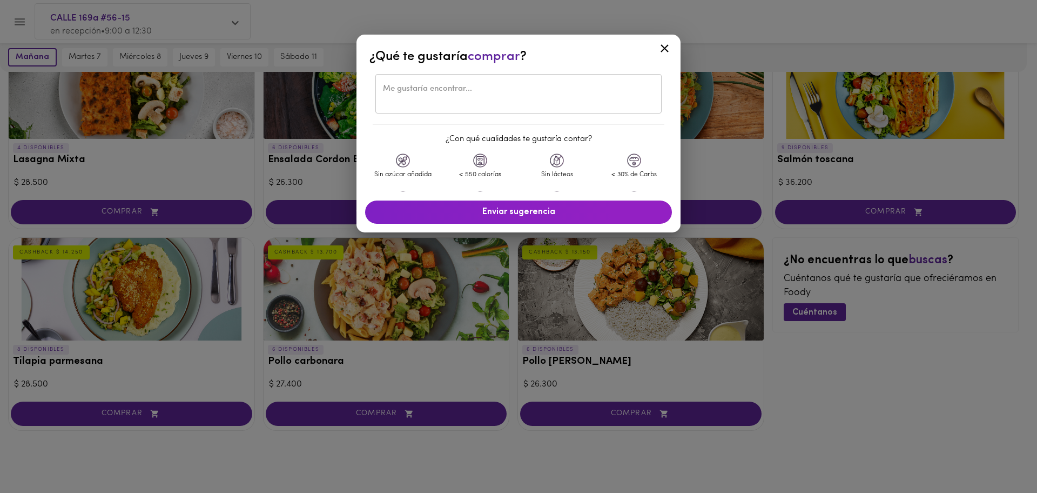
scroll to position [43, 0]
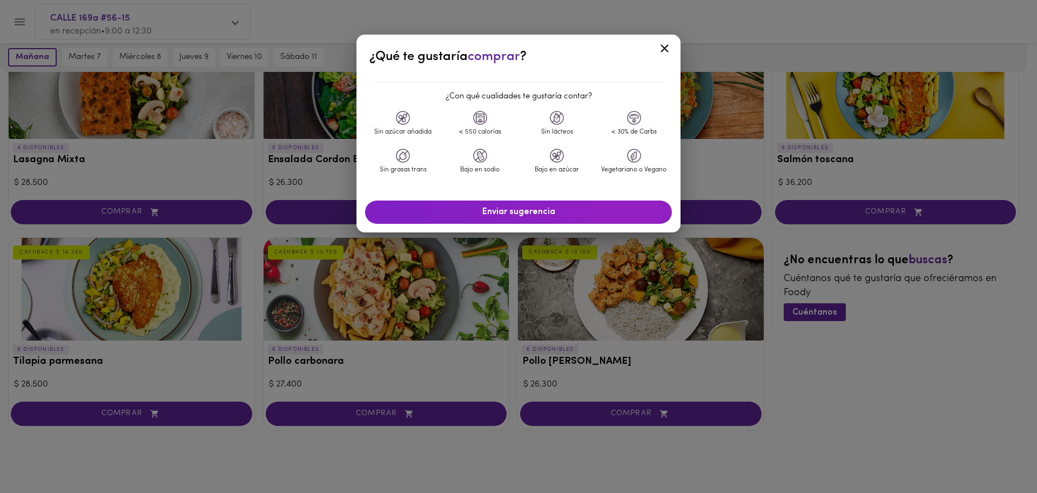
click at [665, 52] on icon at bounding box center [665, 49] width 14 height 14
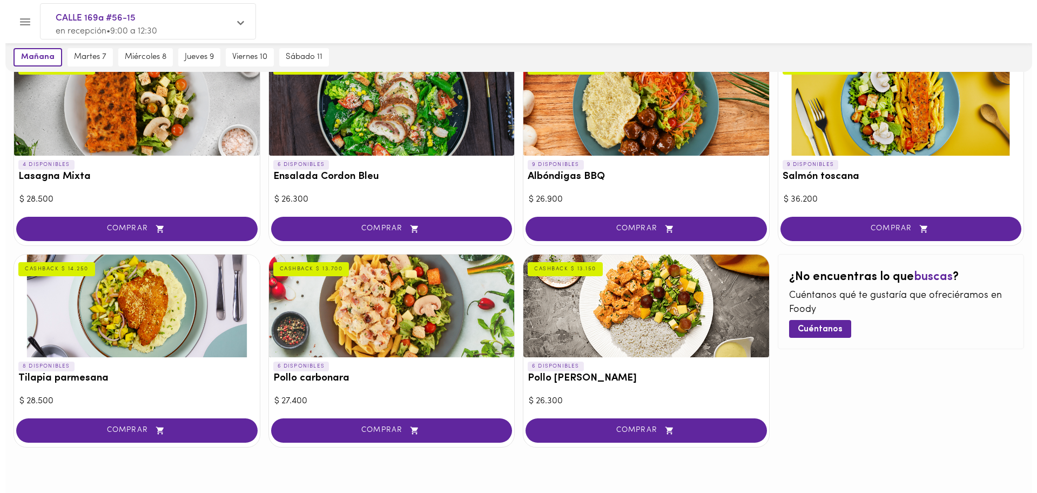
scroll to position [313, 0]
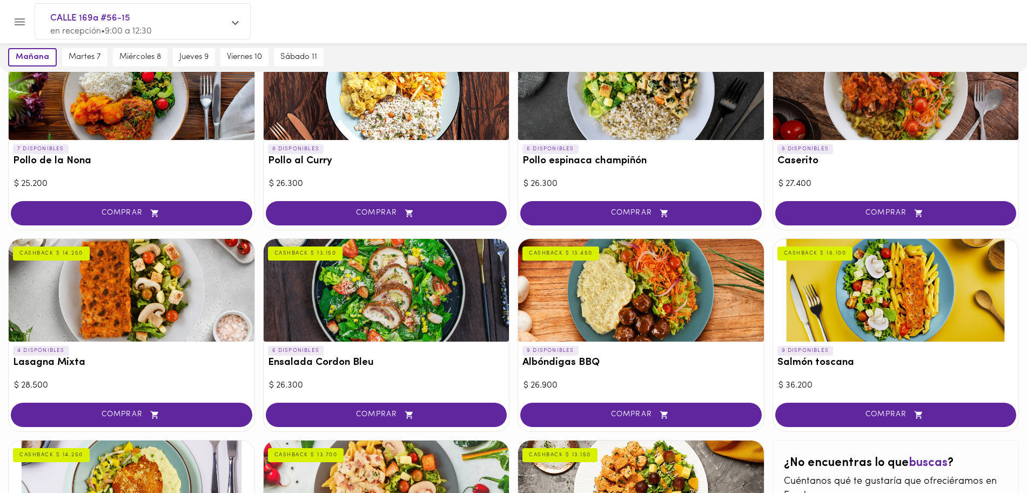
click at [409, 296] on div at bounding box center [387, 290] width 246 height 103
click at [409, 296] on div at bounding box center [513, 246] width 1027 height 493
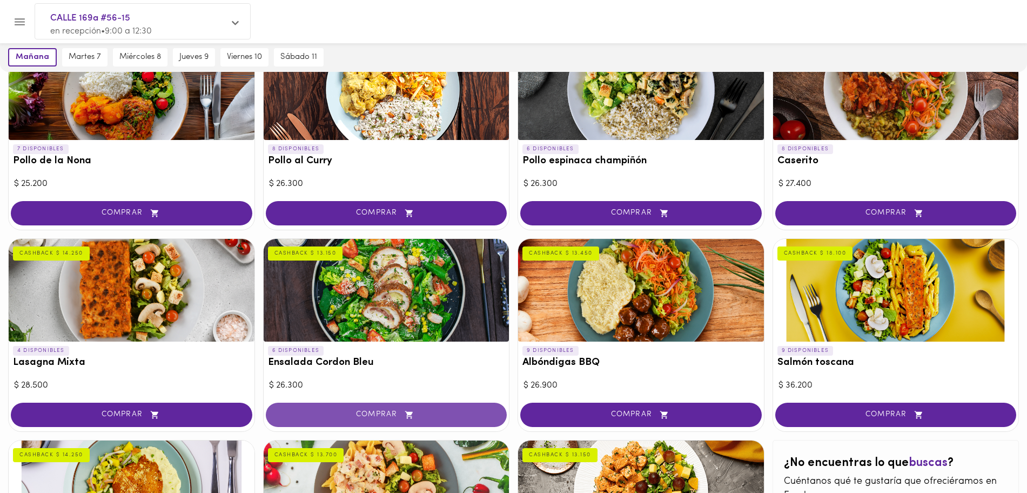
click at [424, 420] on button "COMPRAR" at bounding box center [387, 415] width 242 height 24
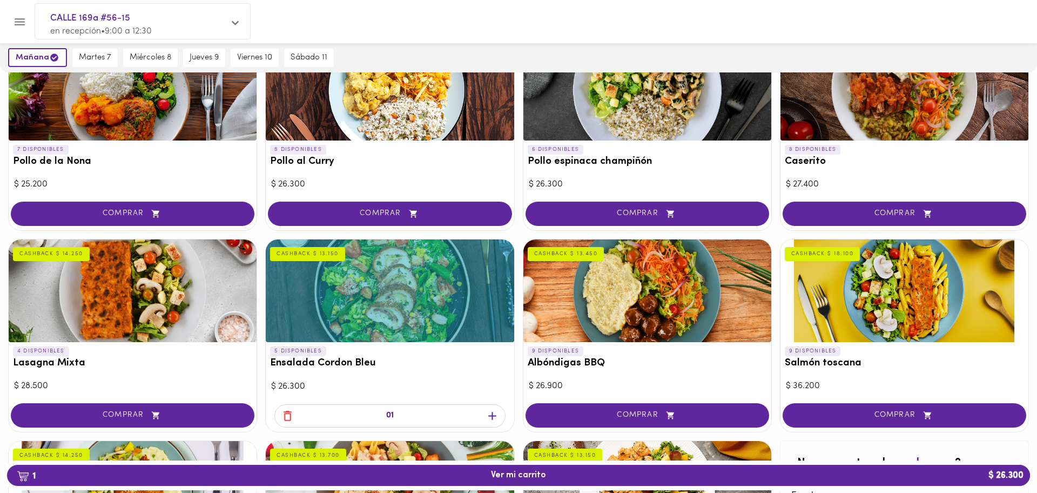
scroll to position [313, 0]
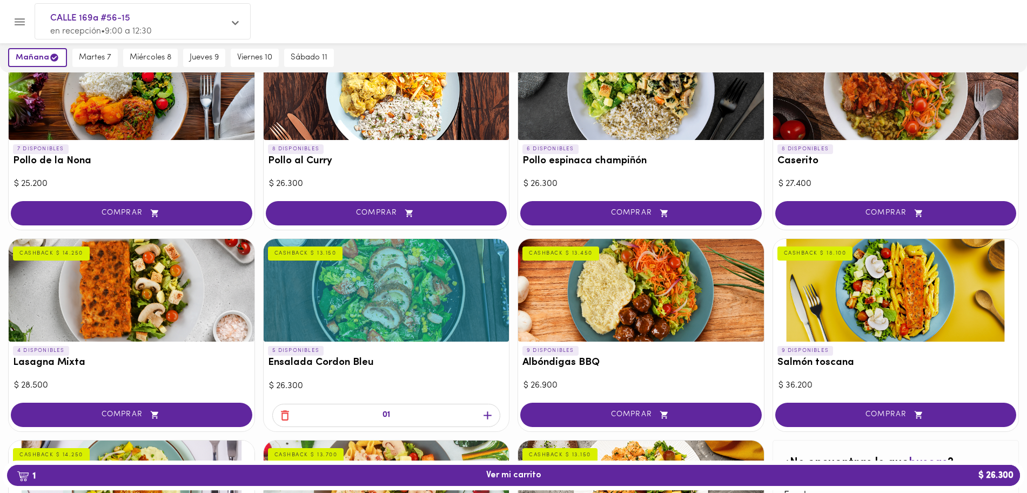
click at [397, 347] on div "5 DISPONIBLES Ensalada Cordon Bleu CASHBACK $ 13.150" at bounding box center [387, 359] width 246 height 36
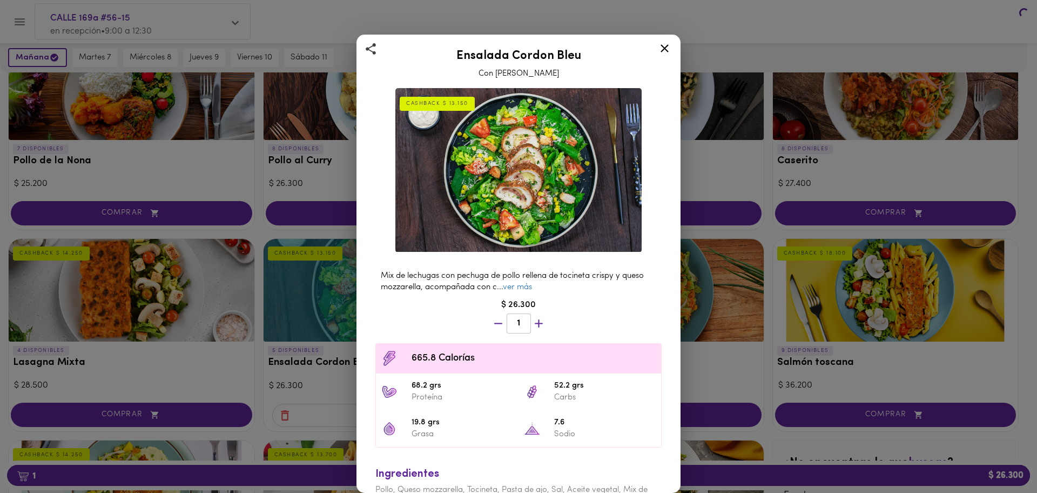
click at [400, 289] on div "Ensalada Cordon Bleu Con Aderezo [PERSON_NAME] $ 13.150 Mix de lechugas con pec…" at bounding box center [518, 246] width 1037 height 493
click at [400, 289] on div "Mix de lechugas con pechuga de pollo rellena de tocineta crispy y queso mozzare…" at bounding box center [519, 406] width 306 height 292
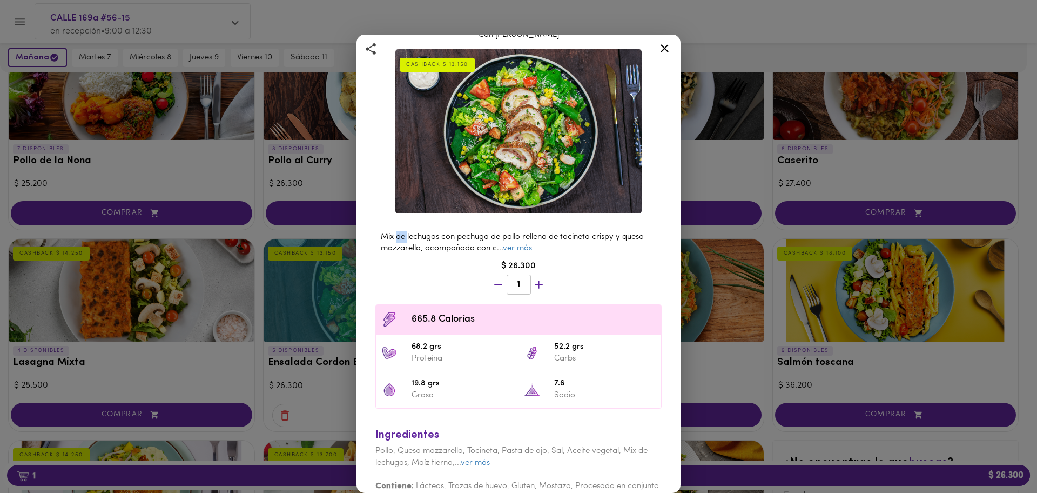
scroll to position [58, 0]
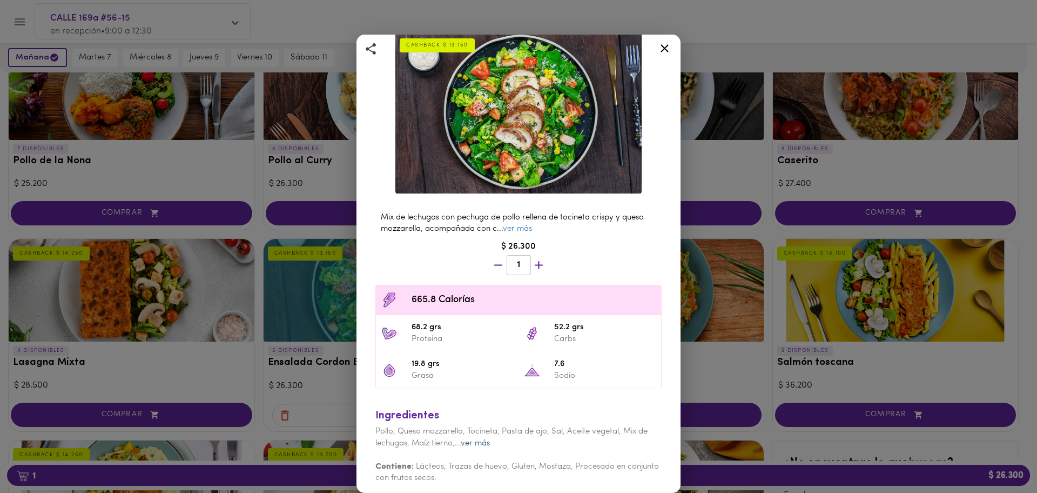
click at [487, 439] on link "ver más" at bounding box center [475, 443] width 29 height 8
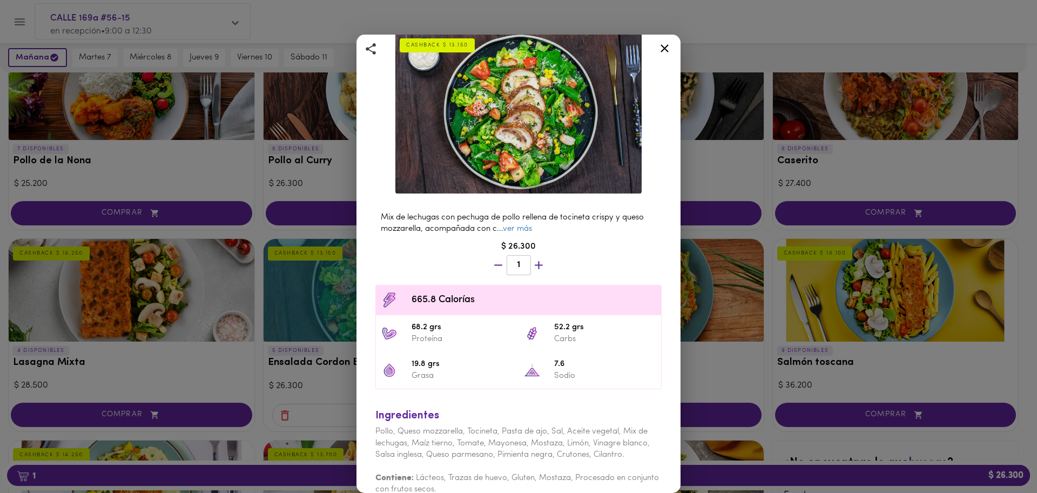
scroll to position [82, 0]
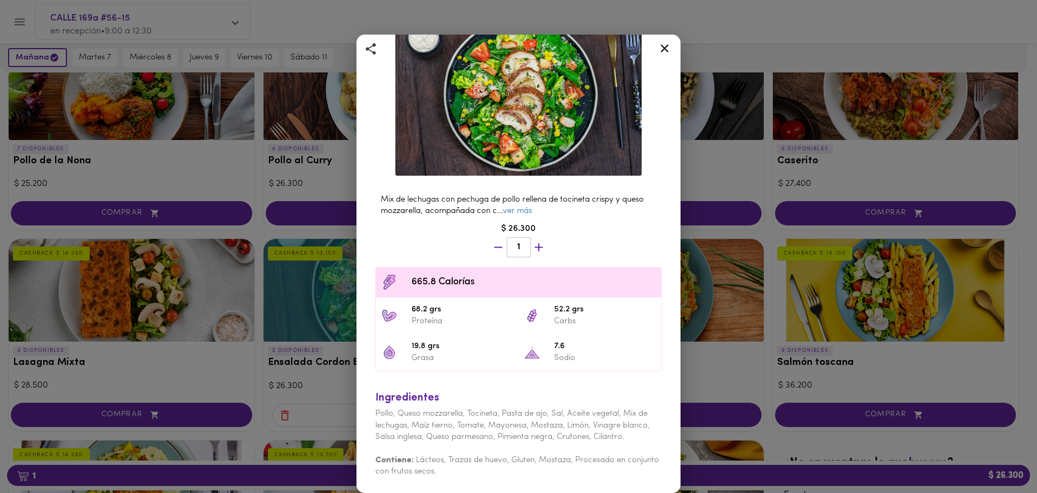
click at [346, 382] on div "Ensalada Cordon Bleu Con Aderezo [PERSON_NAME] $ 13.150 Mix de lechugas con pec…" at bounding box center [518, 246] width 1037 height 493
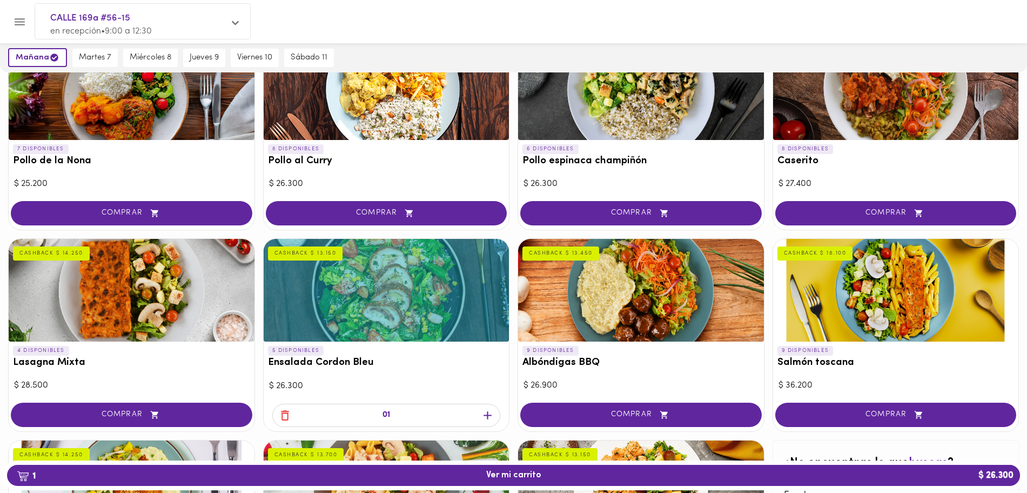
click at [282, 417] on icon "button" at bounding box center [285, 415] width 8 height 10
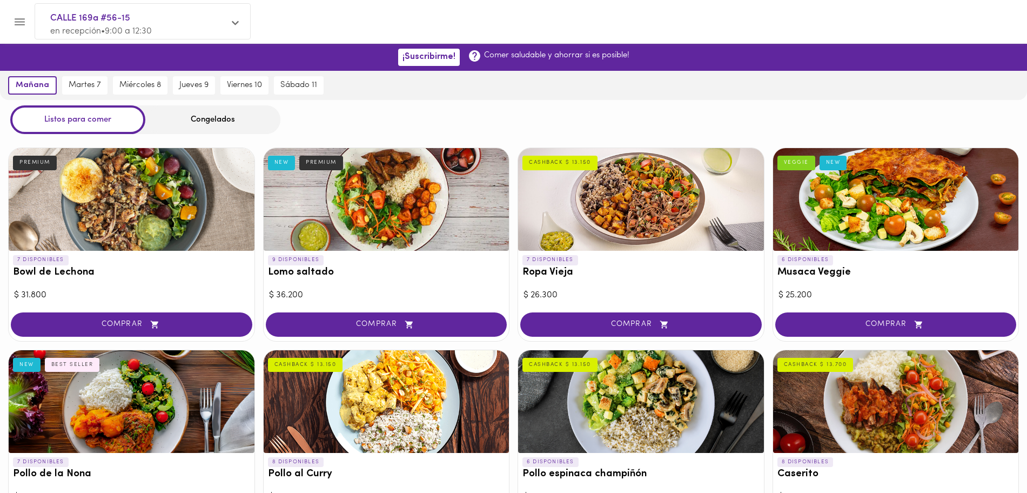
click at [111, 22] on span "CALLE 169a #56-15" at bounding box center [137, 18] width 174 height 14
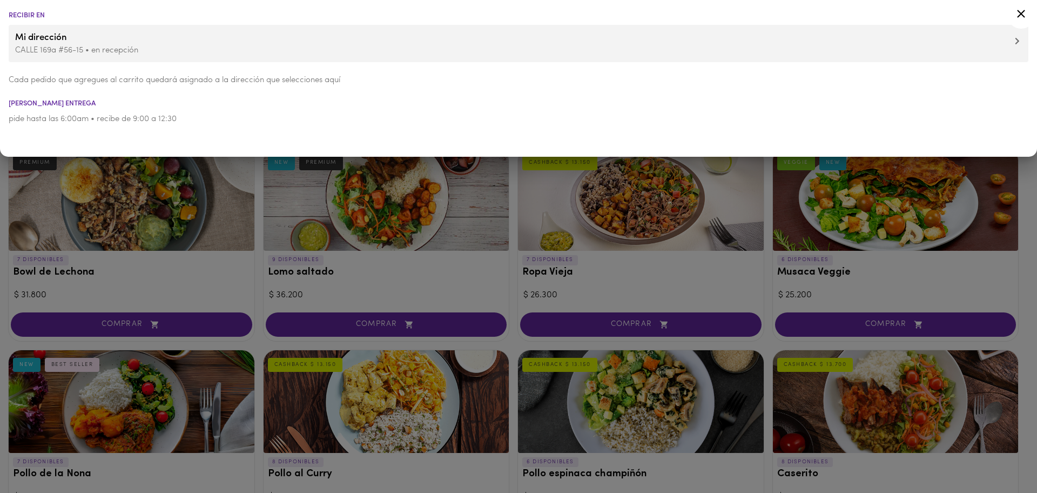
click at [104, 118] on p "pide hasta las 6:00am • recibe de 9:00 a 12:30" at bounding box center [519, 118] width 1020 height 11
click at [119, 34] on span "Mi dirección" at bounding box center [518, 38] width 1007 height 14
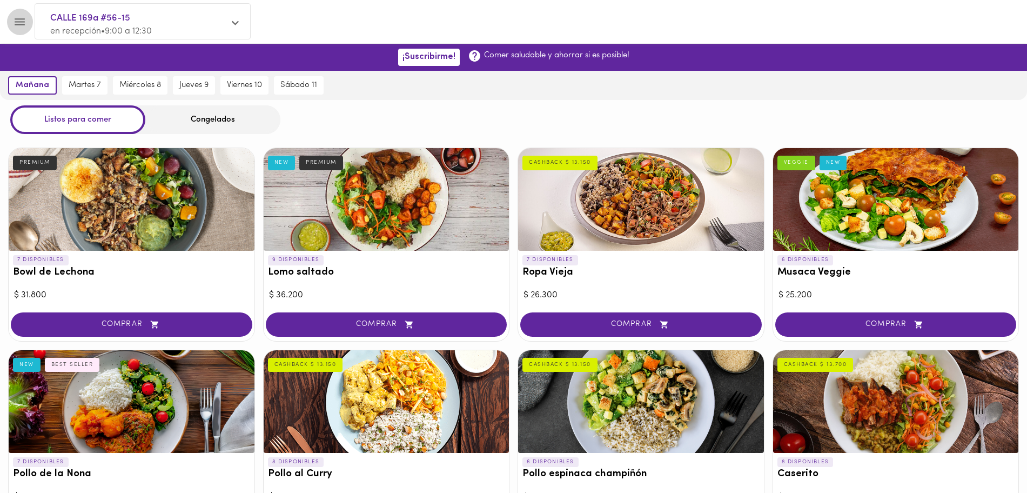
click at [27, 16] on button "Menu" at bounding box center [19, 22] width 26 height 26
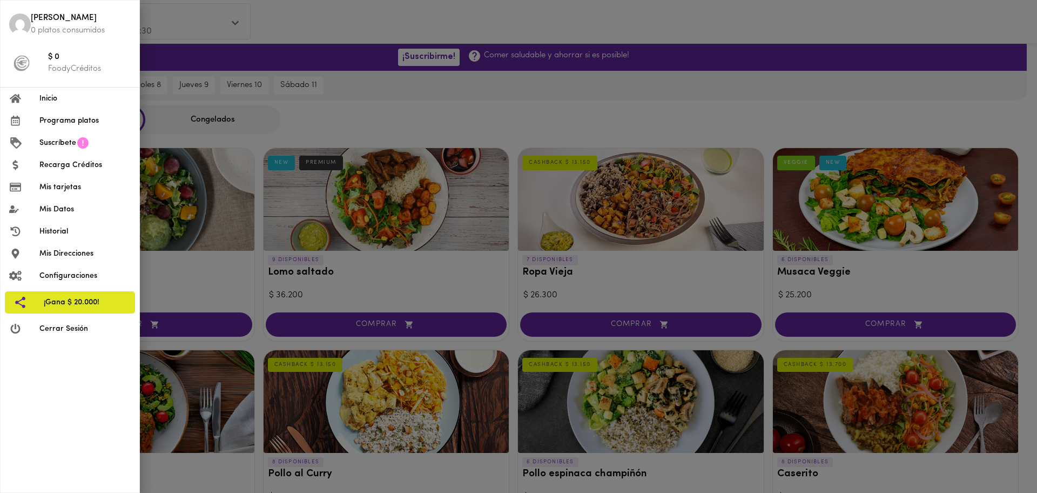
click at [49, 238] on li "Historial" at bounding box center [70, 231] width 139 height 22
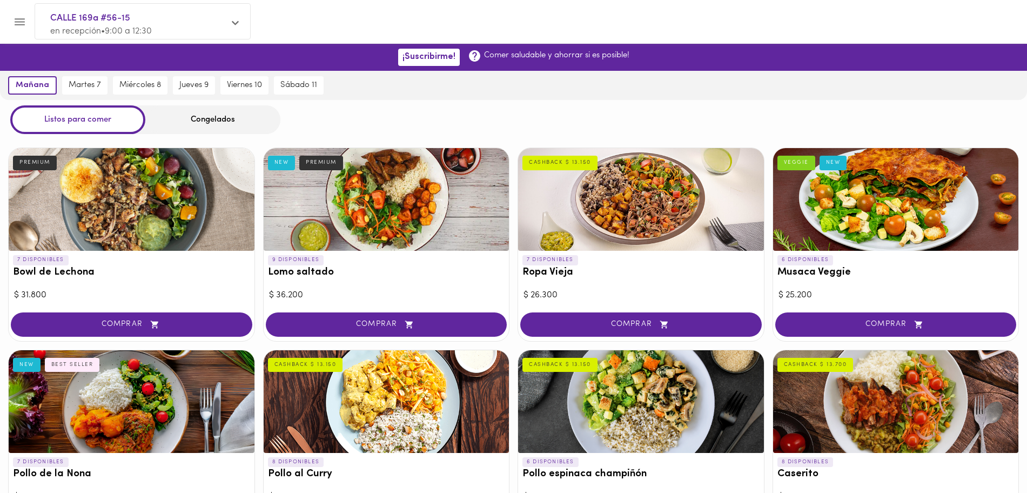
click at [22, 12] on button "Menu" at bounding box center [19, 22] width 26 height 26
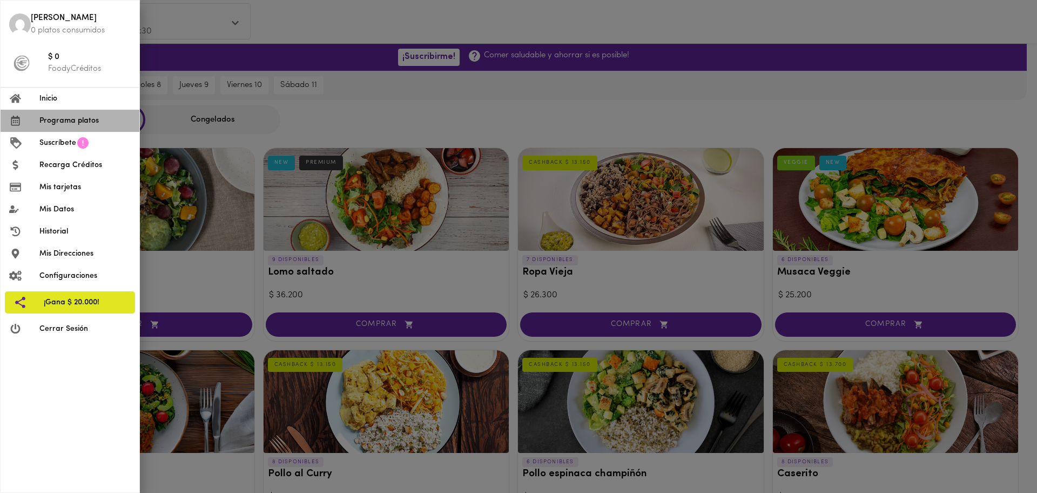
click at [57, 126] on li "Programa platos" at bounding box center [70, 121] width 139 height 22
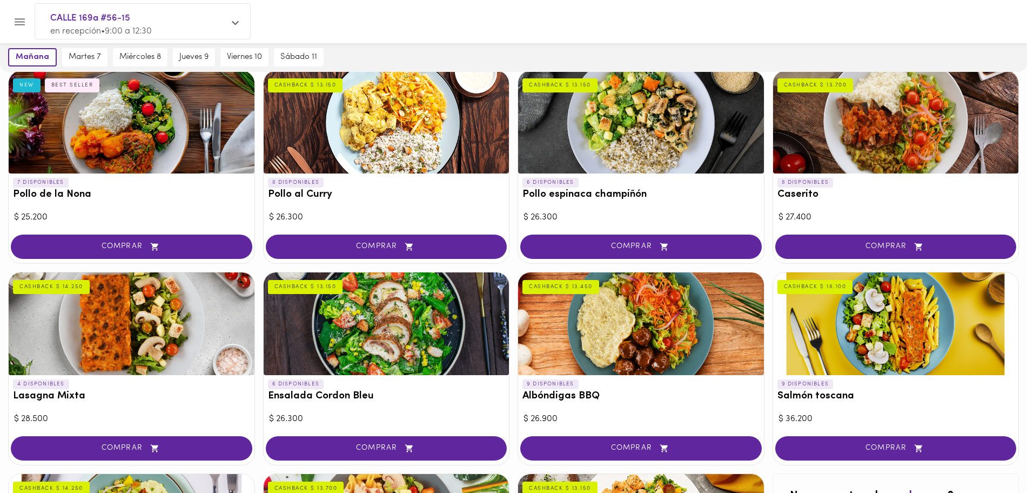
scroll to position [515, 0]
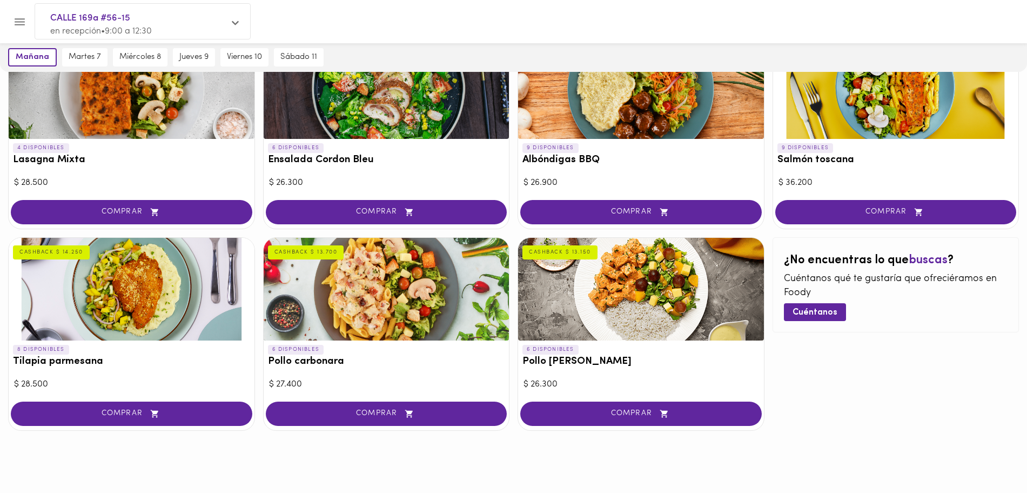
click at [794, 490] on div at bounding box center [513, 489] width 1027 height 5
